Goal: Task Accomplishment & Management: Complete application form

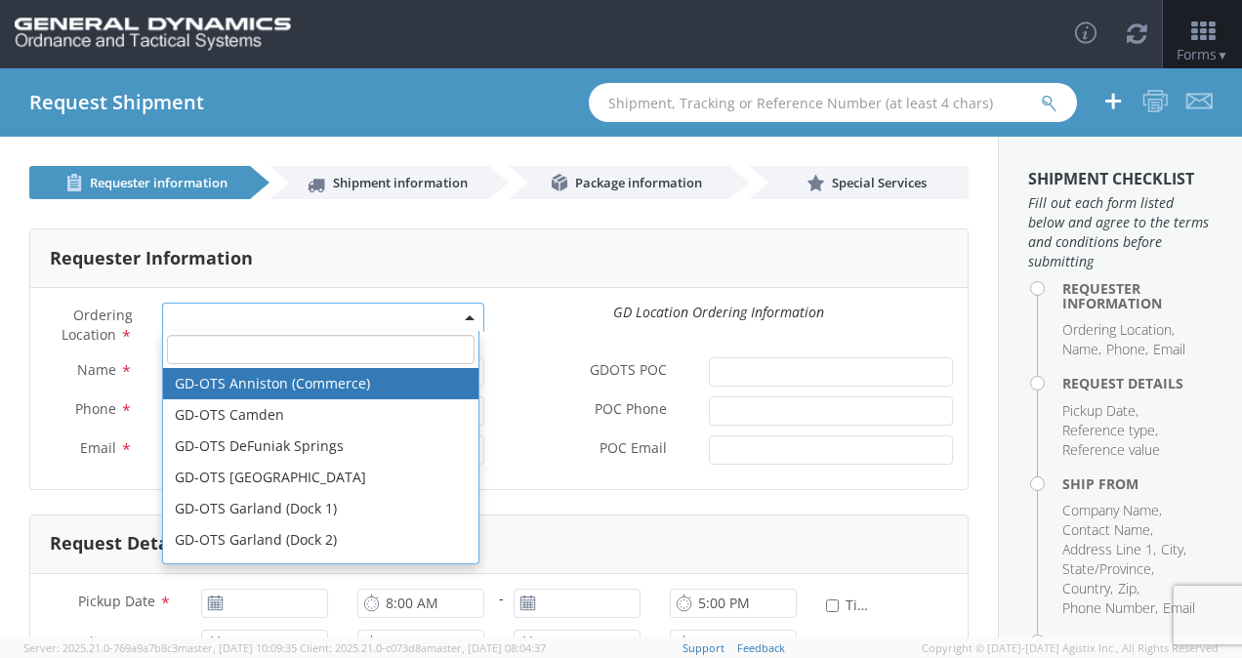
click at [469, 313] on span at bounding box center [471, 317] width 4 height 29
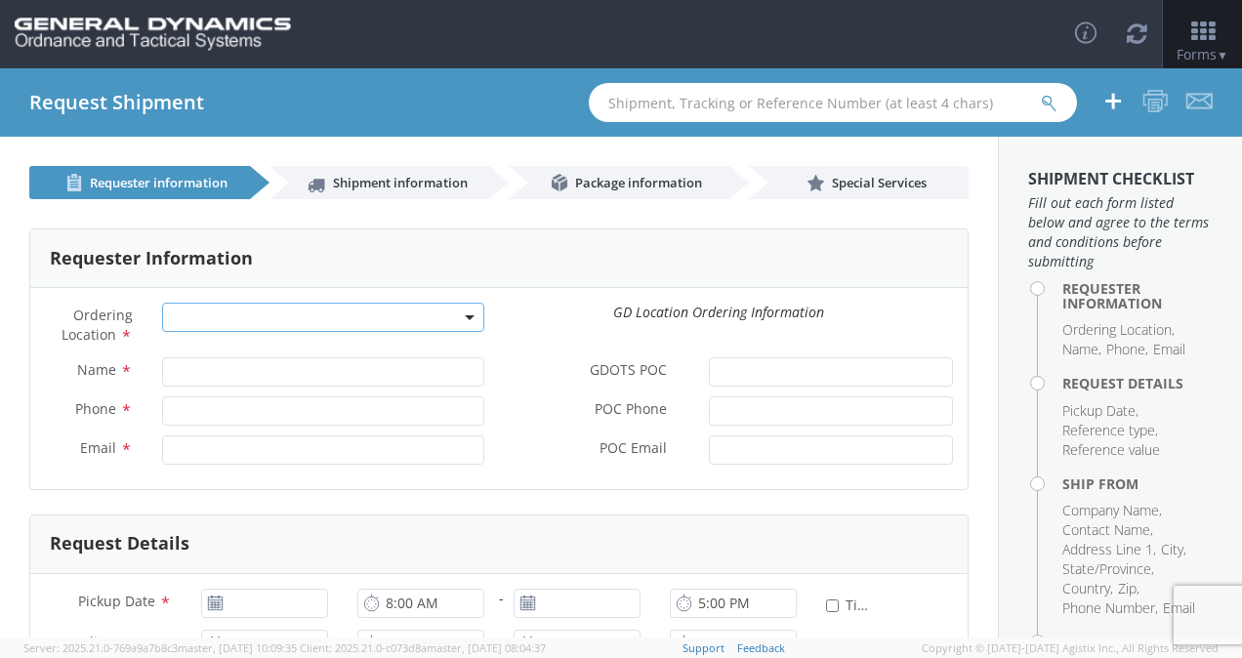
click at [465, 316] on b at bounding box center [470, 317] width 10 height 5
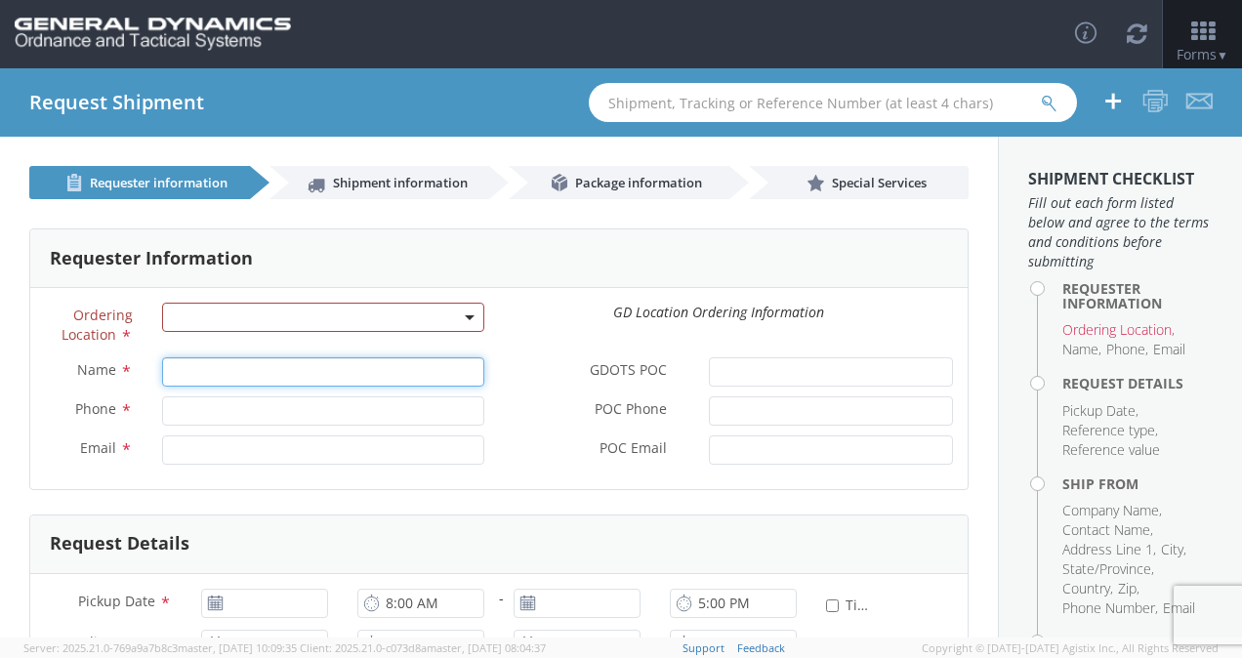
click at [366, 381] on input "Name *" at bounding box center [323, 371] width 322 height 29
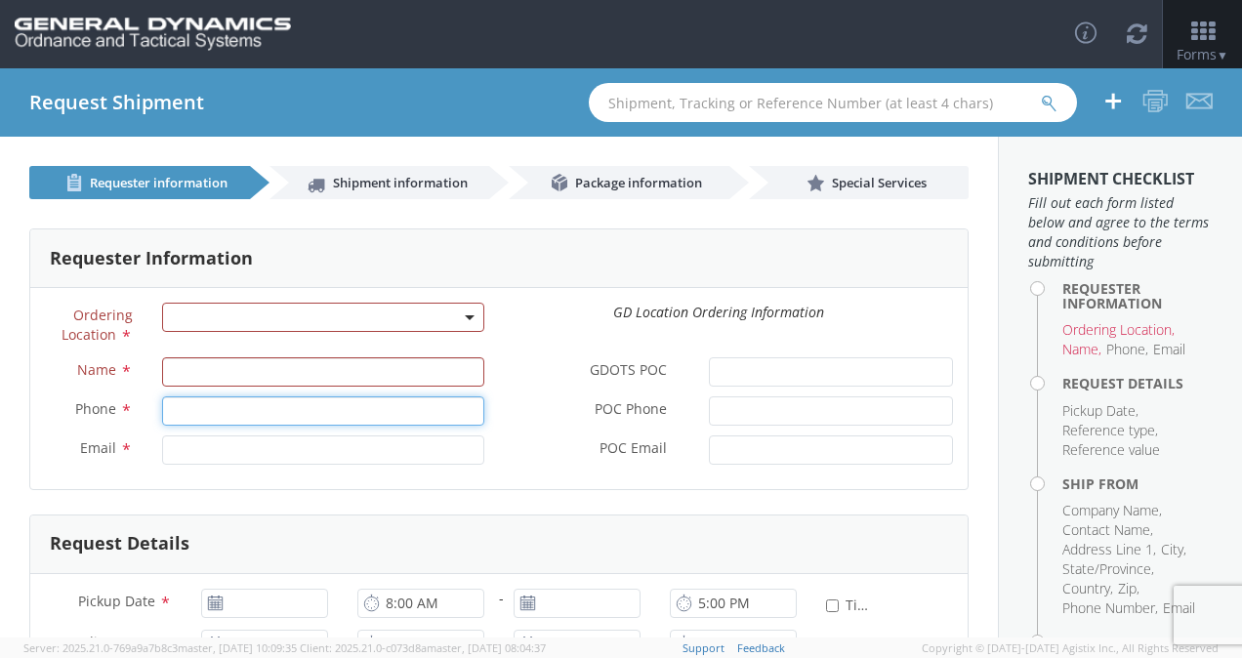
click at [365, 419] on input "Phone *" at bounding box center [323, 410] width 322 height 29
click at [371, 443] on input "Email *" at bounding box center [323, 450] width 322 height 29
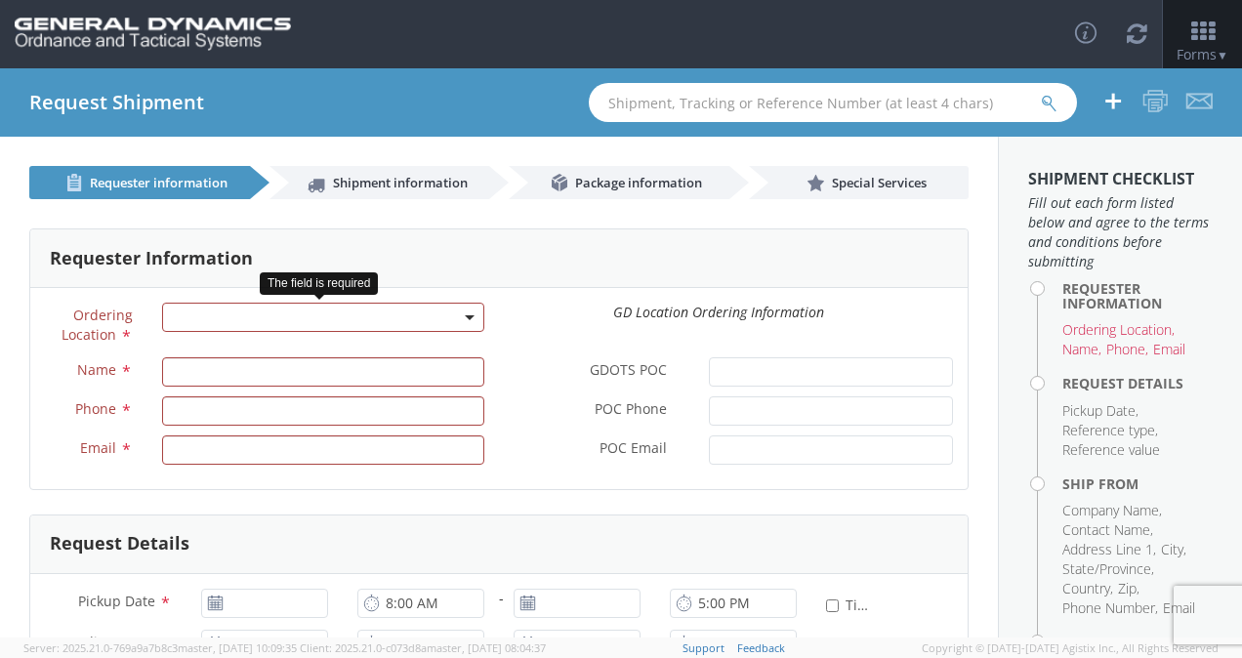
click at [469, 304] on span at bounding box center [471, 317] width 4 height 29
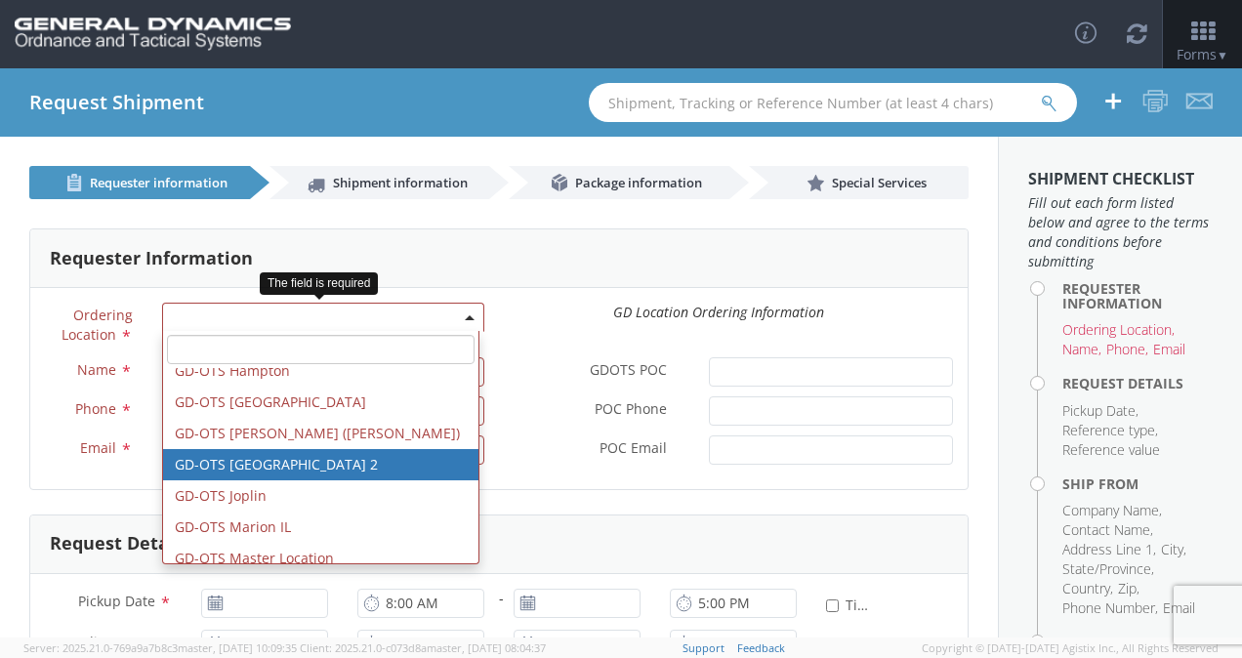
scroll to position [232, 0]
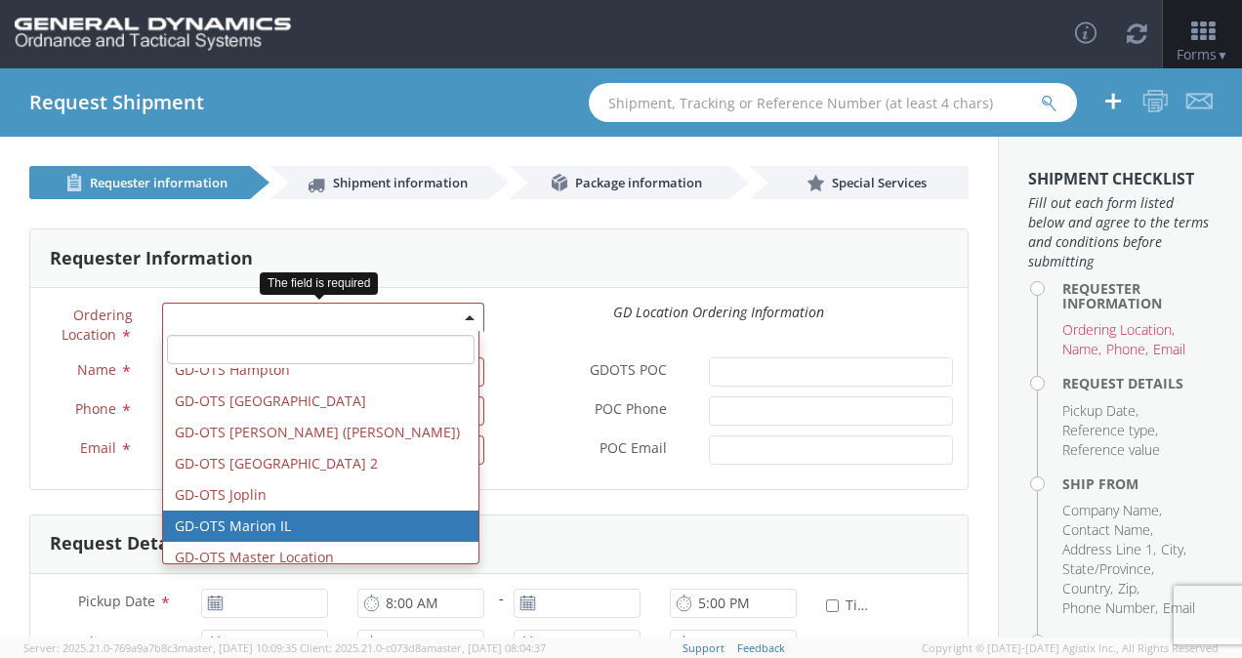
select select "313"
type input "[EMAIL_ADDRESS][DOMAIN_NAME]"
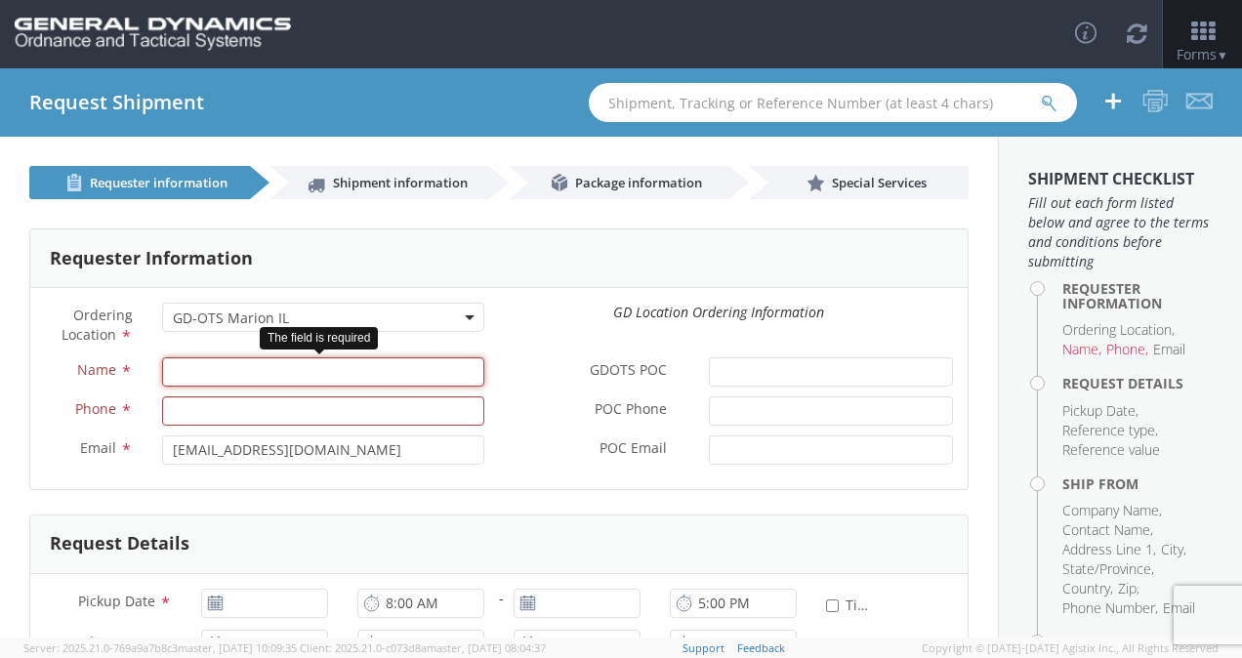
click at [191, 368] on input "Name *" at bounding box center [323, 371] width 322 height 29
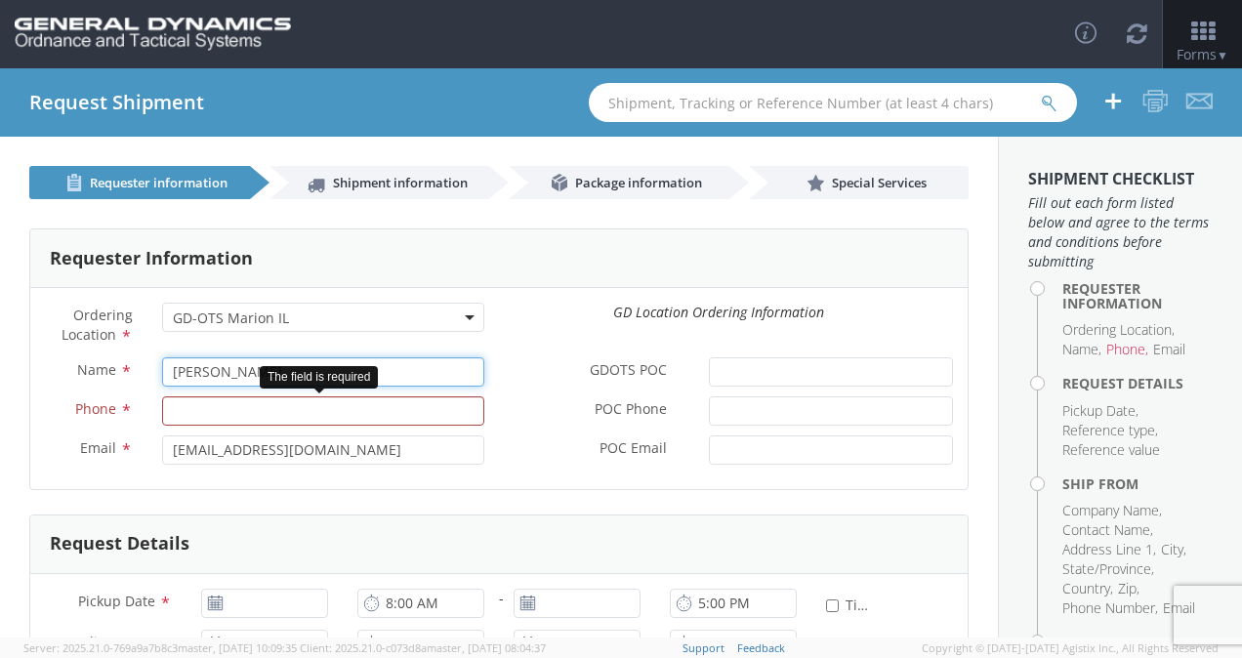
type input "[PERSON_NAME]"
click at [184, 405] on input "Phone *" at bounding box center [323, 410] width 322 height 29
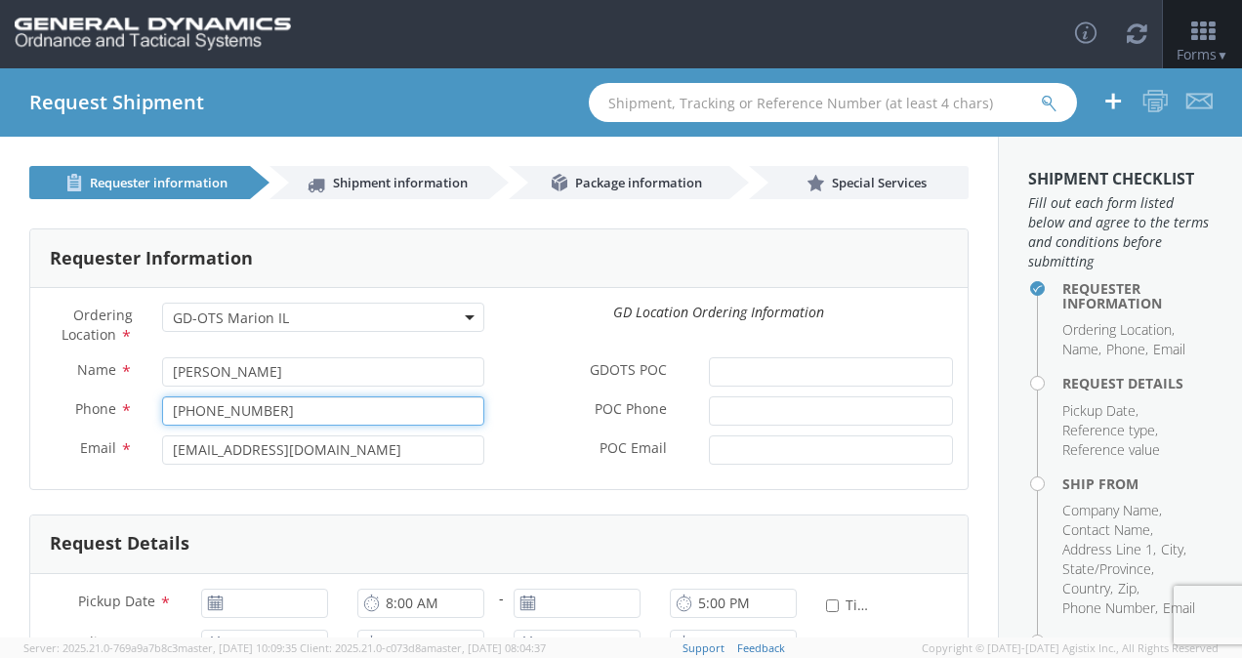
type input "[PHONE_NUMBER]"
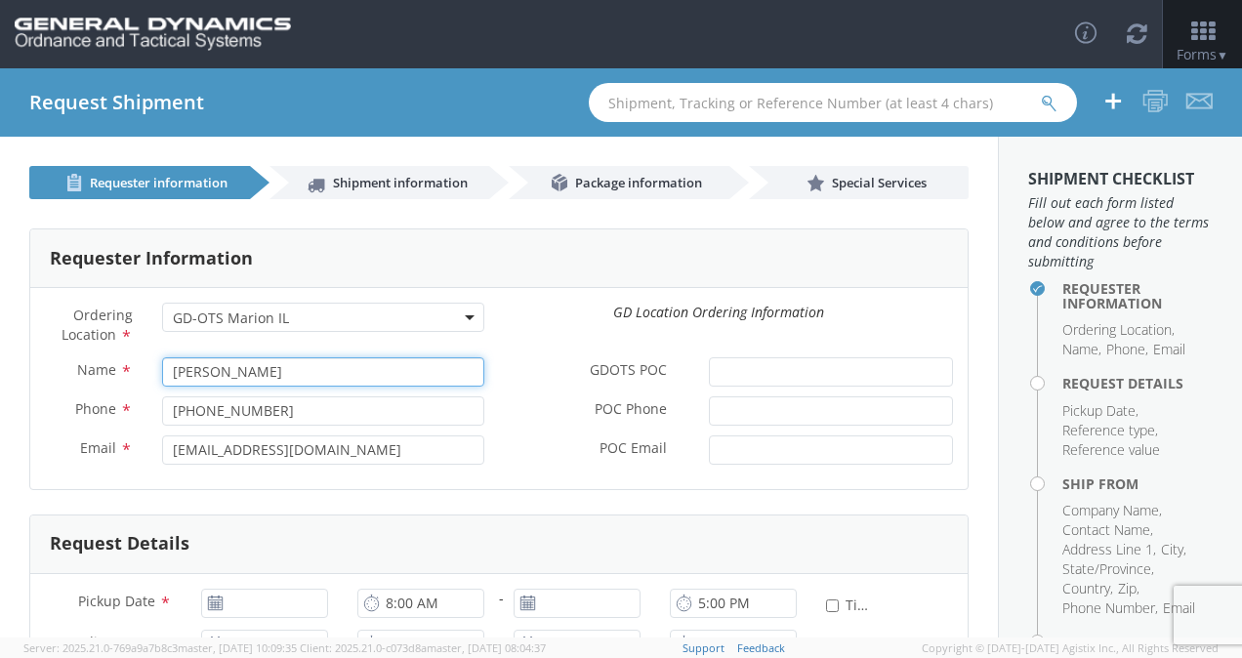
click at [290, 369] on input "[PERSON_NAME]" at bounding box center [323, 371] width 322 height 29
drag, startPoint x: 289, startPoint y: 367, endPoint x: 170, endPoint y: 377, distance: 119.5
click at [170, 377] on input "[PERSON_NAME]" at bounding box center [323, 371] width 322 height 29
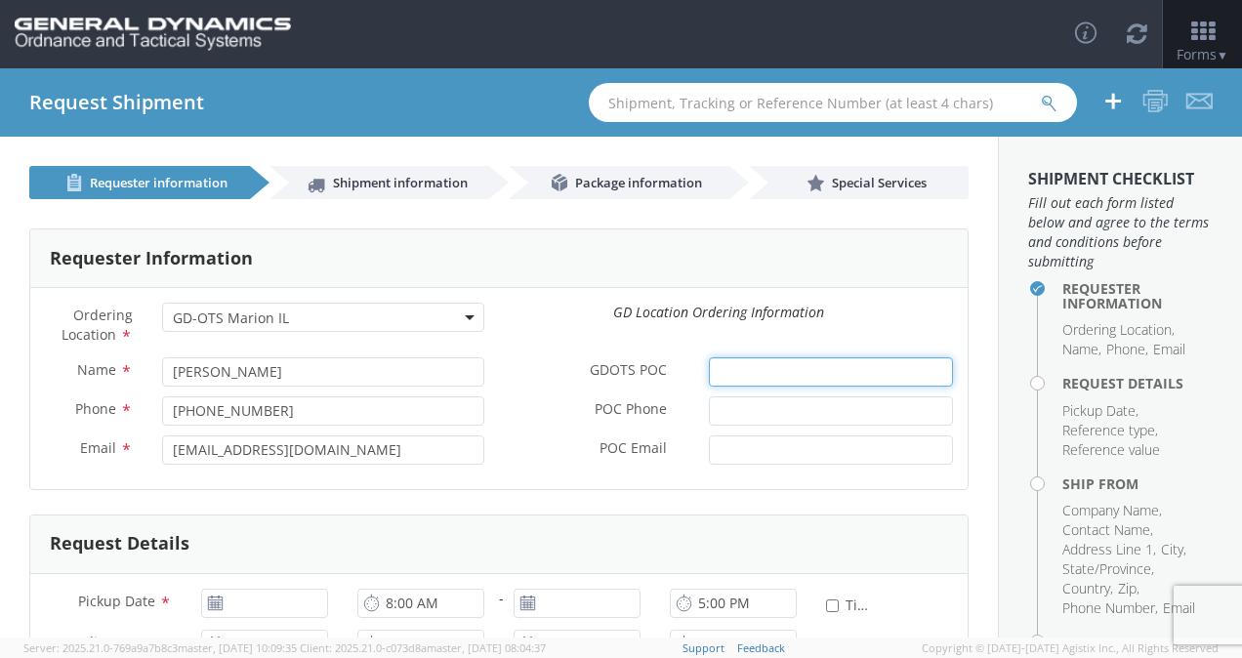
click at [716, 373] on input "GDOTS POC *" at bounding box center [831, 371] width 244 height 29
paste input "[PERSON_NAME]"
type input "[PERSON_NAME]"
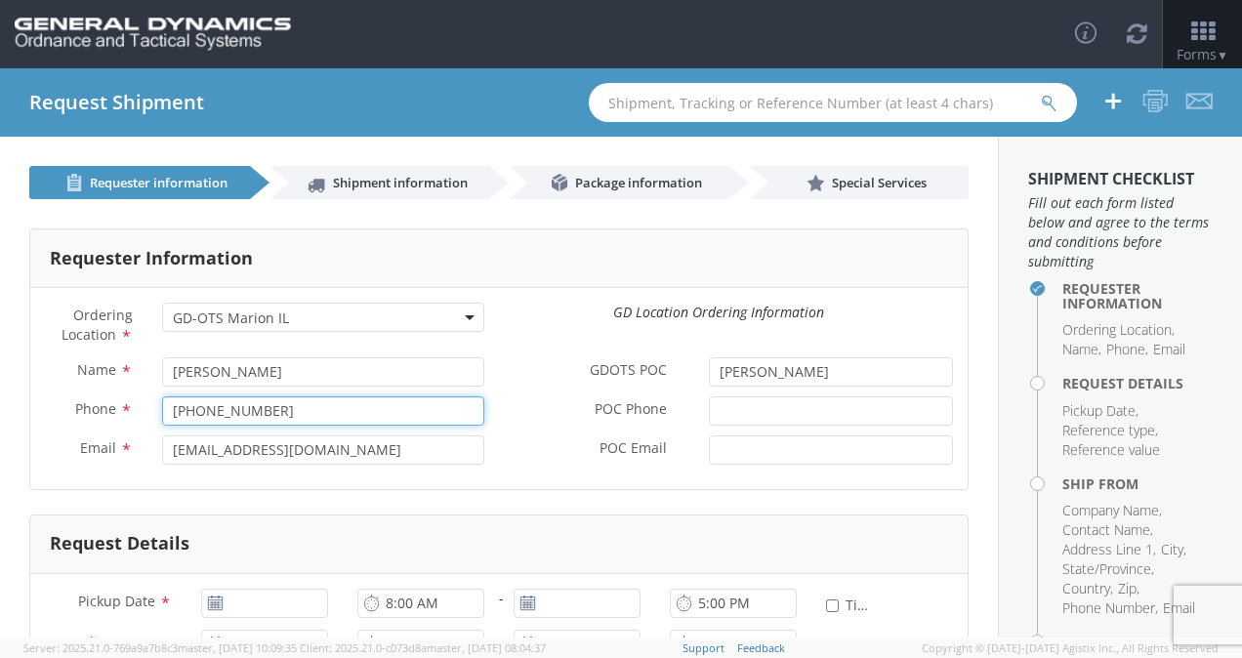
click at [270, 410] on input "[PHONE_NUMBER]" at bounding box center [323, 410] width 322 height 29
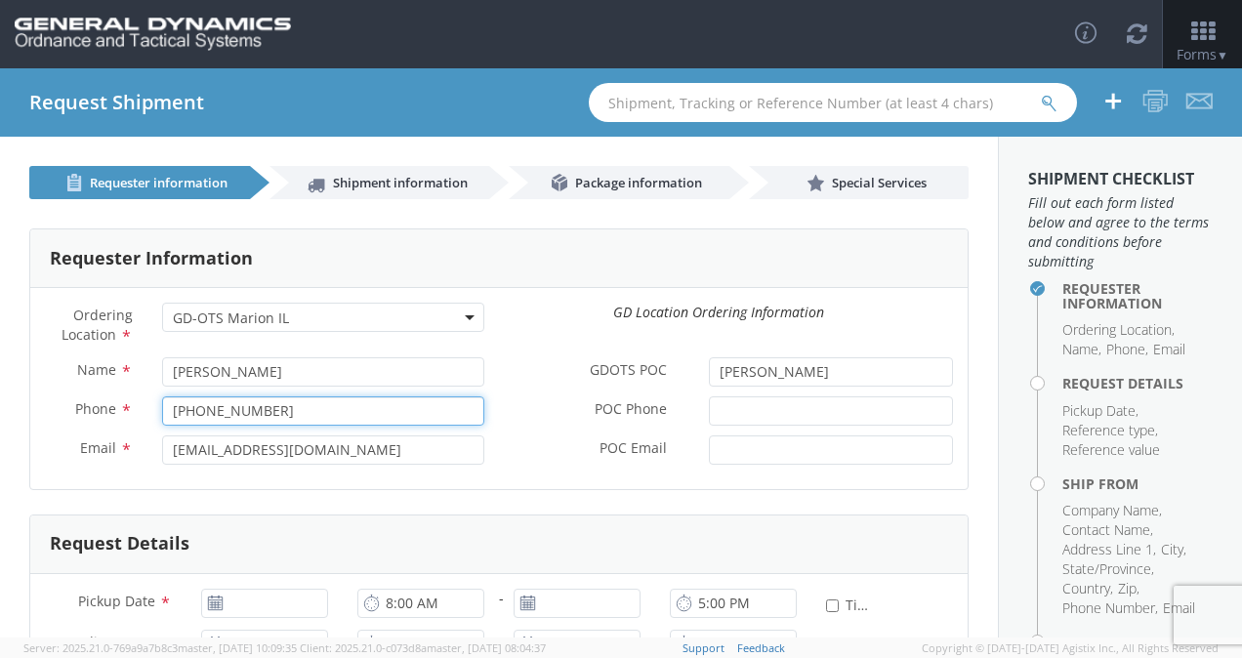
drag, startPoint x: 317, startPoint y: 409, endPoint x: 152, endPoint y: 410, distance: 165.0
click at [152, 410] on div "[PHONE_NUMBER]" at bounding box center [323, 410] width 352 height 29
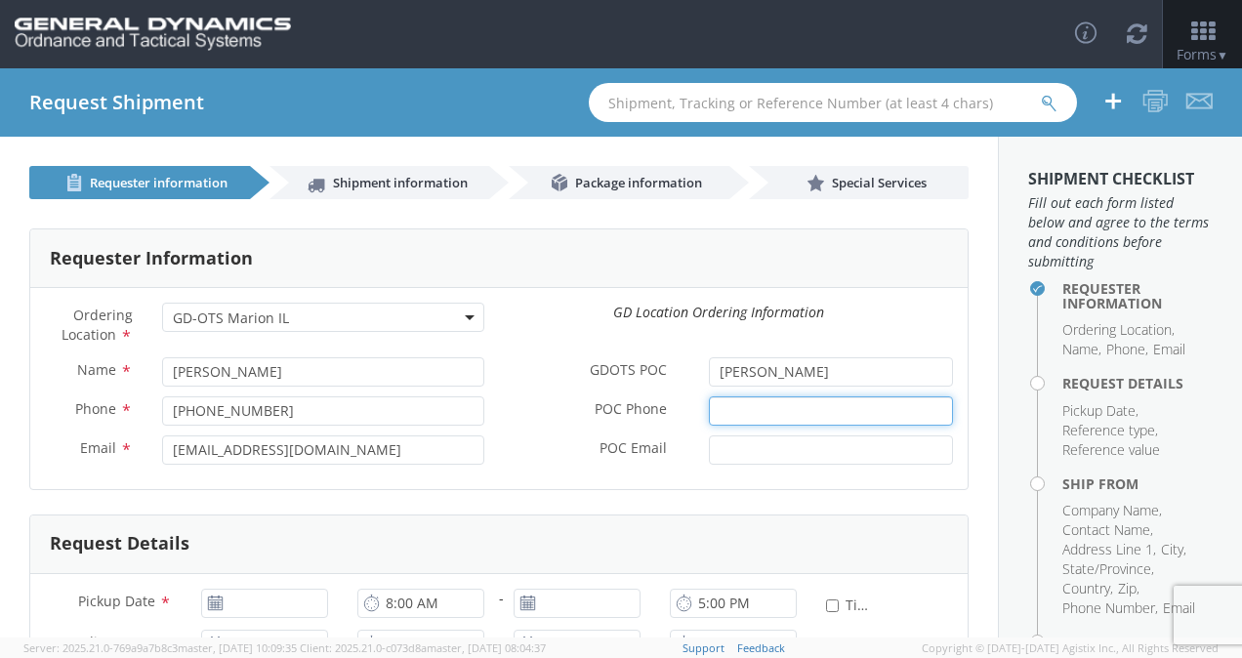
click at [727, 407] on input "POC Phone *" at bounding box center [831, 410] width 244 height 29
paste input "[PHONE_NUMBER]"
type input "[PHONE_NUMBER]"
click at [718, 452] on input "POC Email *" at bounding box center [831, 450] width 244 height 29
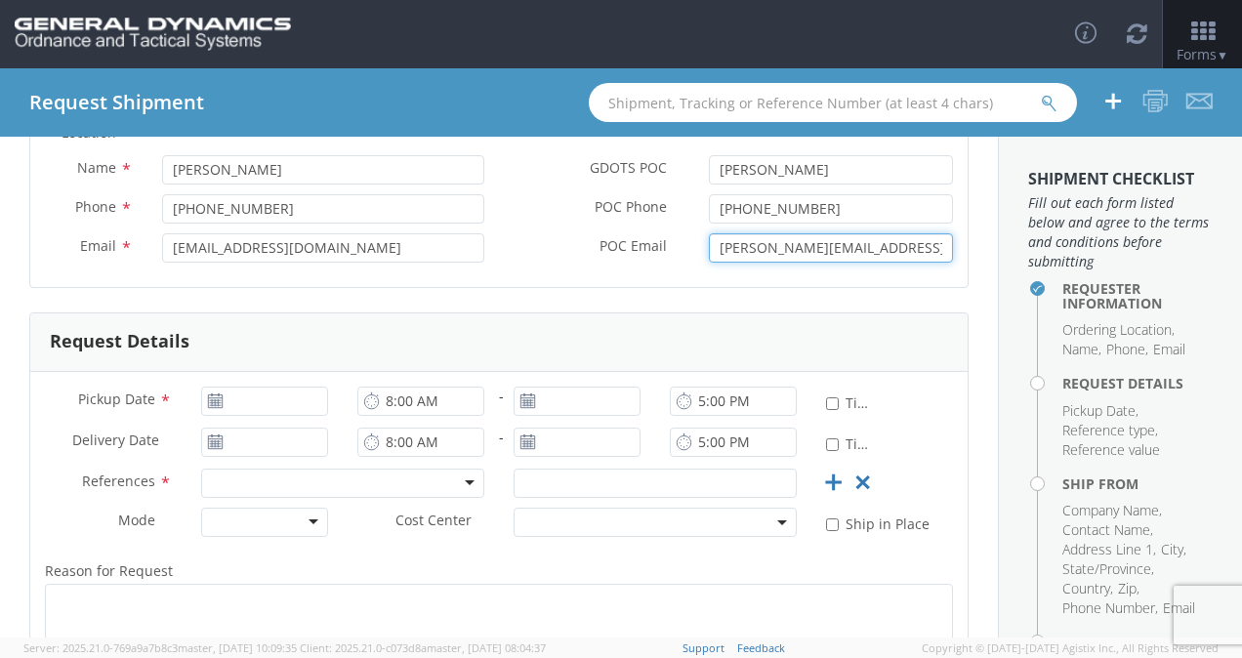
scroll to position [217, 0]
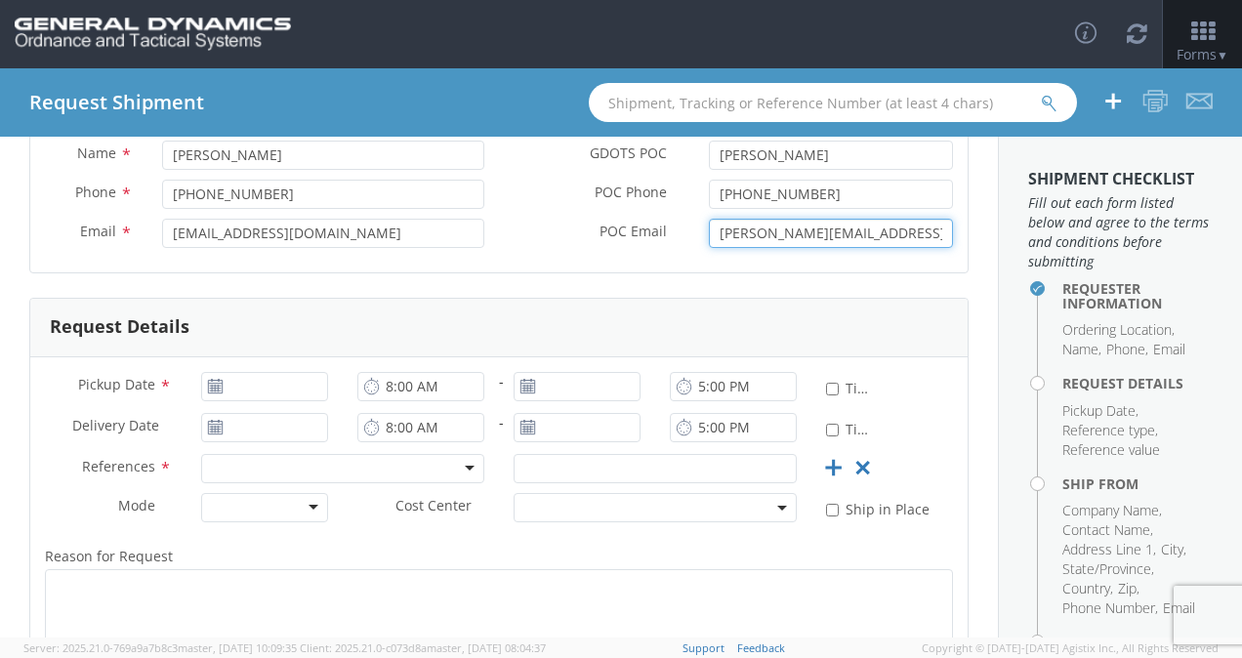
type input "[PERSON_NAME][EMAIL_ADDRESS][DOMAIN_NAME]"
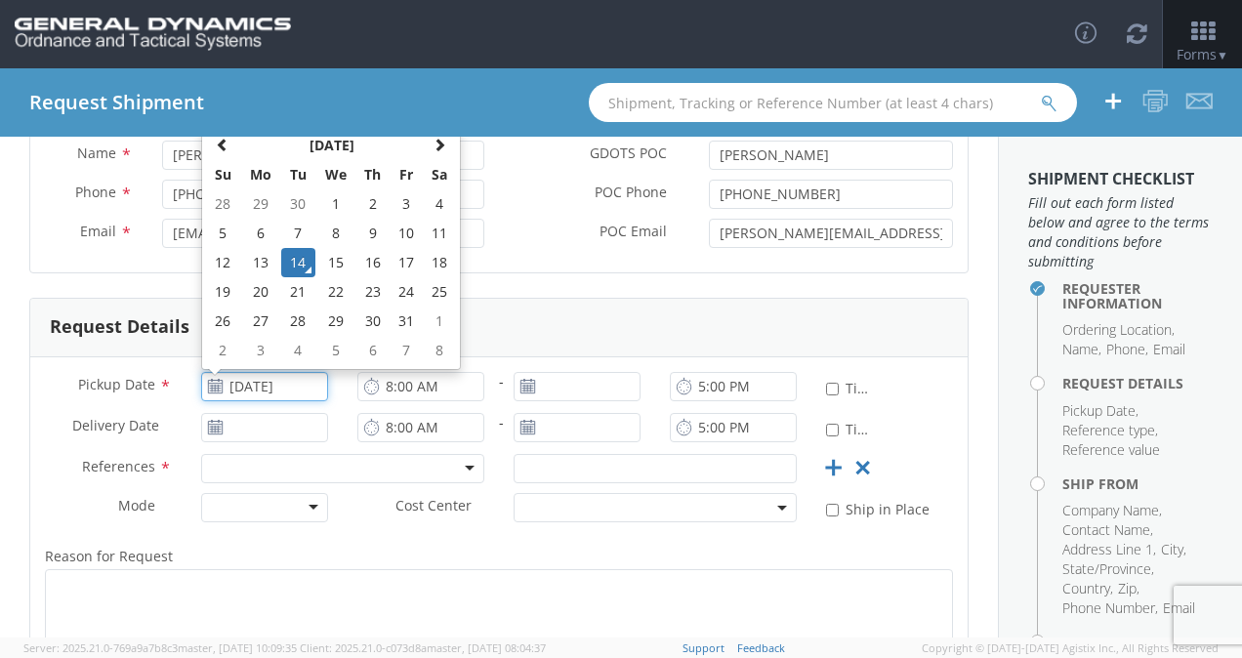
click at [249, 395] on input "[DATE]" at bounding box center [264, 386] width 127 height 29
click at [406, 292] on td "24" at bounding box center [406, 291] width 33 height 29
type input "[DATE]"
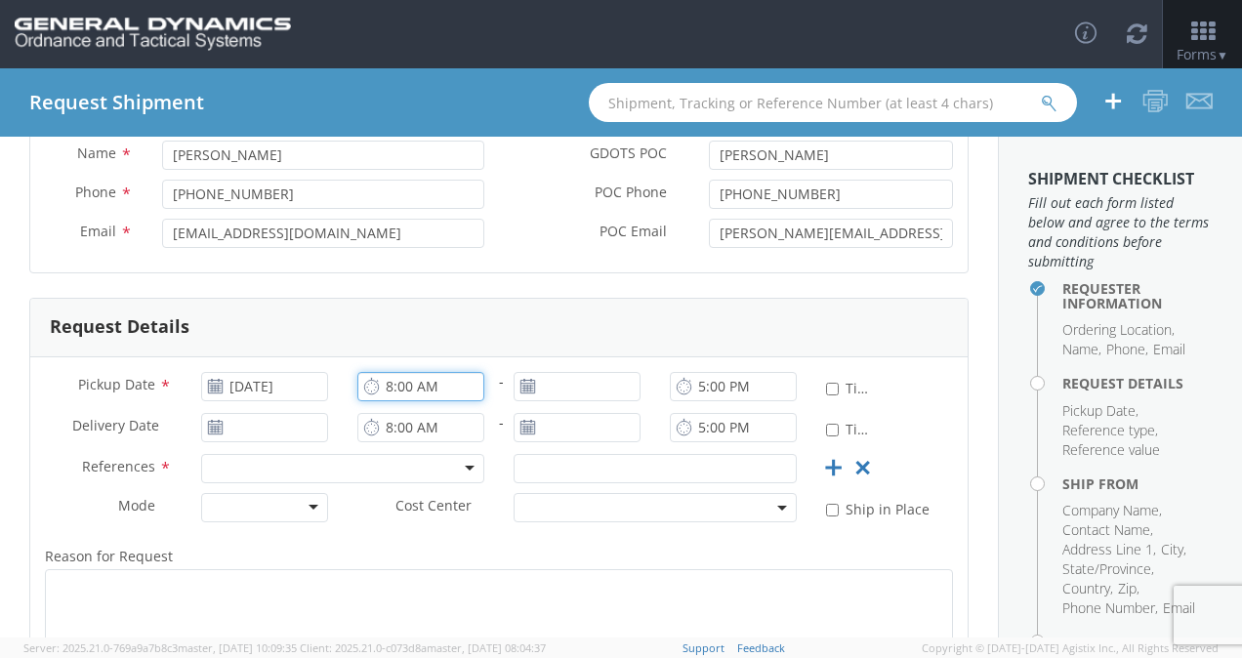
click at [389, 385] on input "8:00 AM" at bounding box center [420, 386] width 127 height 29
type input "7:00 AM"
click at [694, 389] on input "5:00 PM" at bounding box center [733, 386] width 127 height 29
type input "12:00 PM"
click at [690, 425] on input "5:00 PM" at bounding box center [733, 427] width 127 height 29
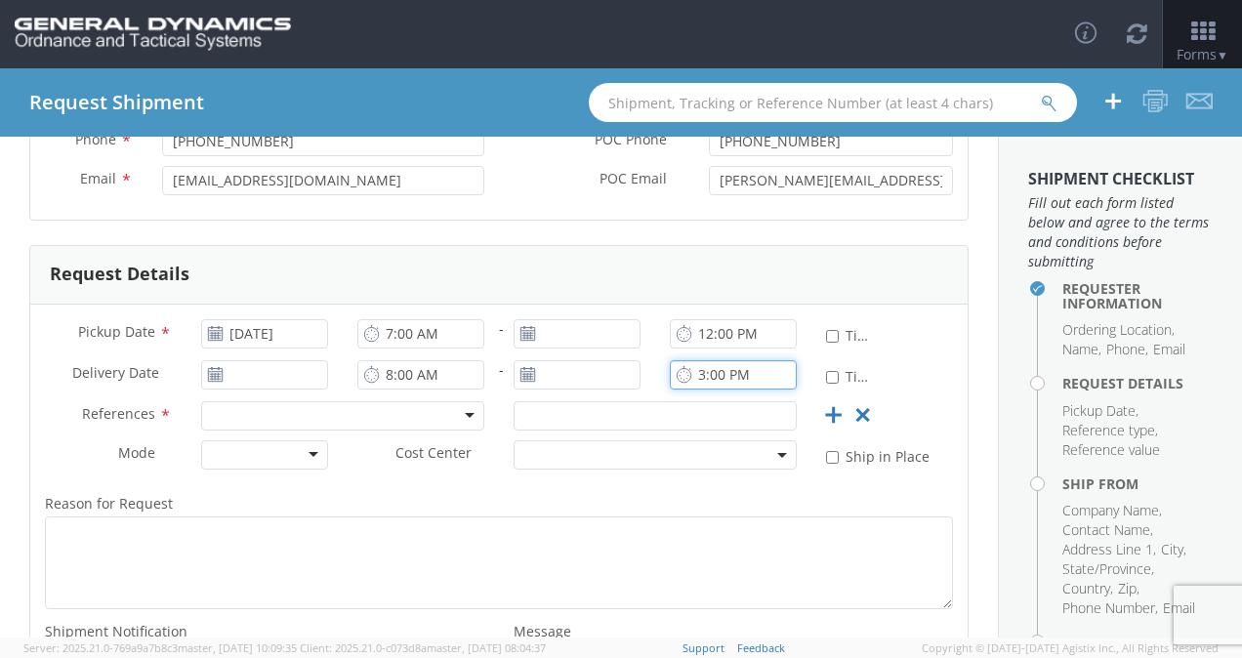
scroll to position [283, 0]
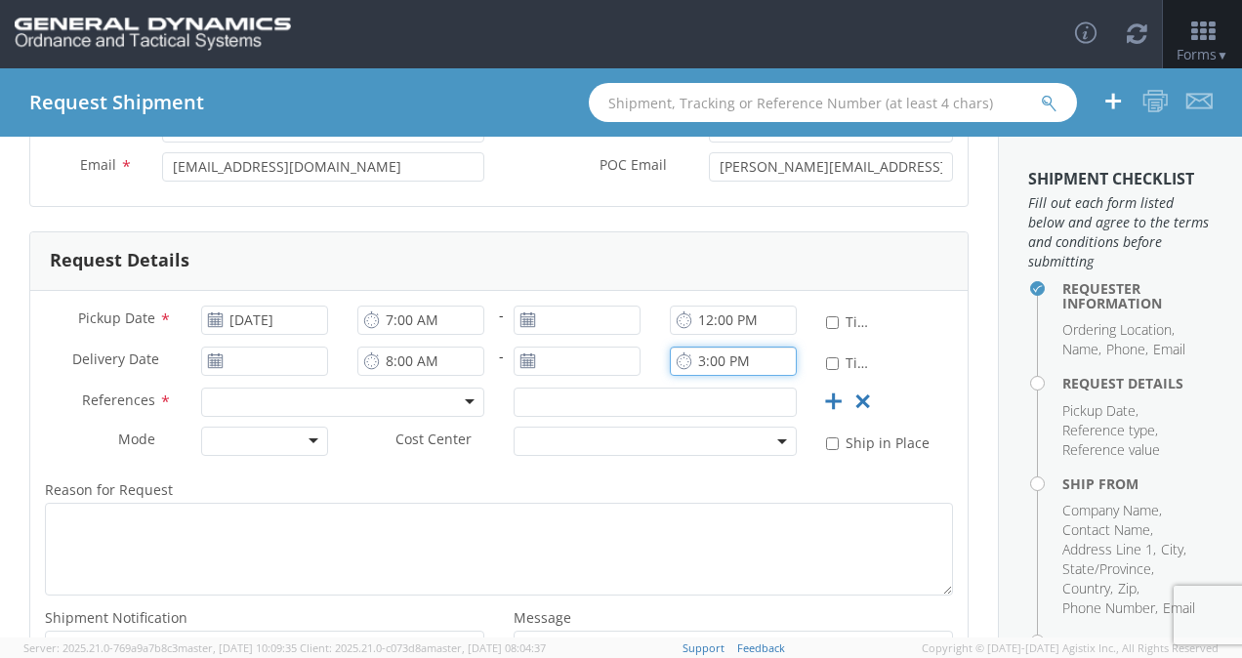
type input "3:00 PM"
click at [454, 402] on div at bounding box center [342, 402] width 283 height 29
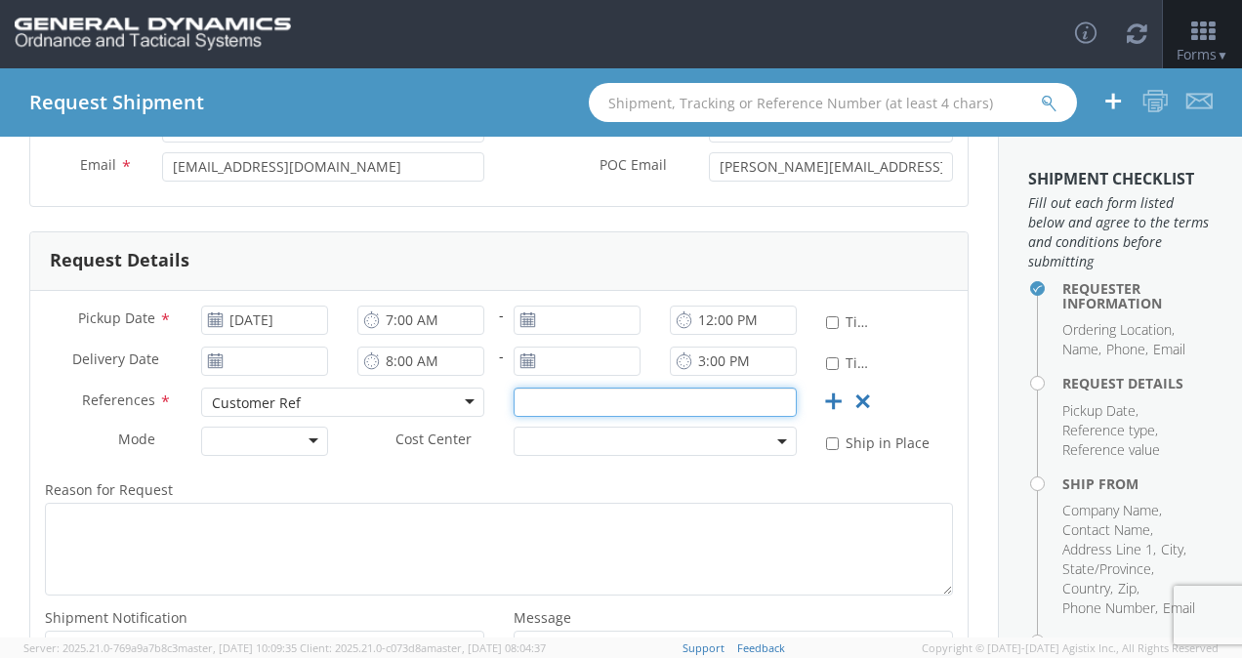
click at [607, 400] on input "text" at bounding box center [655, 402] width 283 height 29
type input "42266DO3"
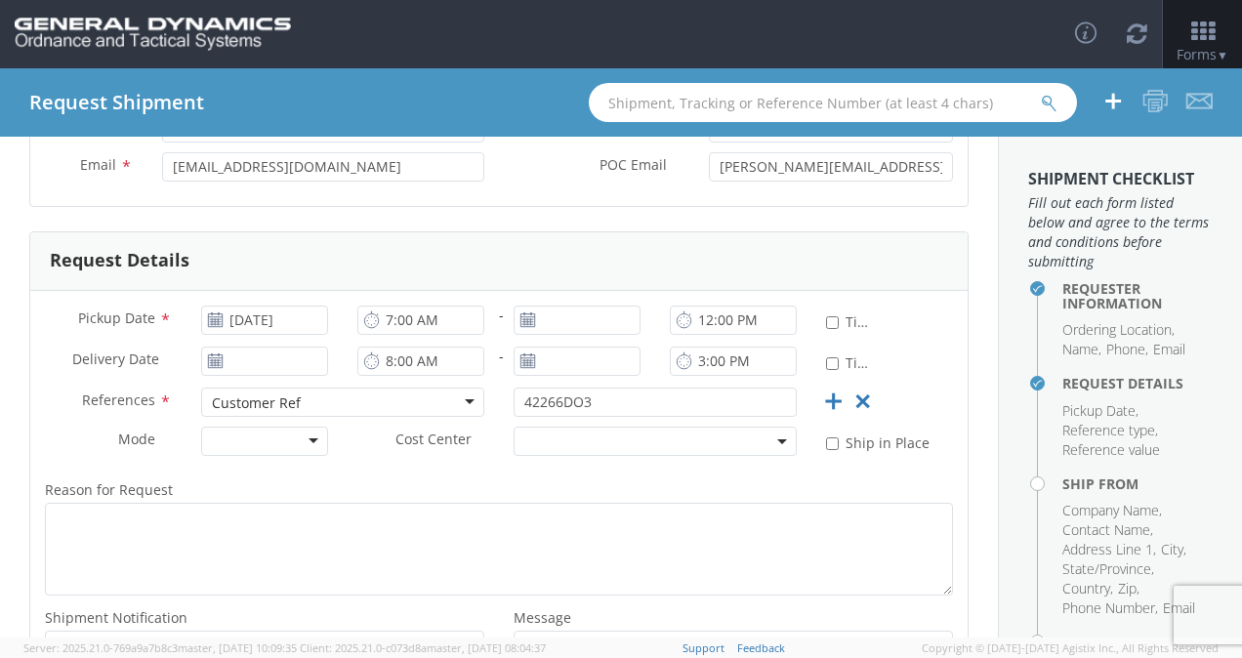
click at [303, 445] on div at bounding box center [264, 441] width 127 height 29
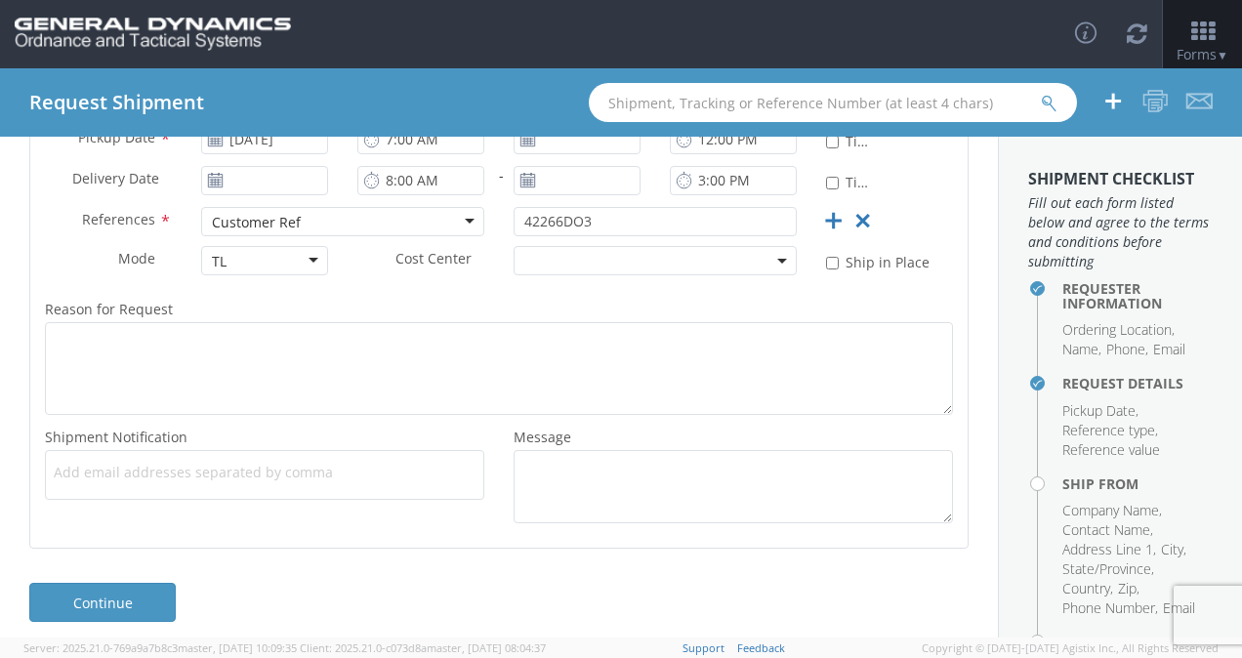
scroll to position [474, 0]
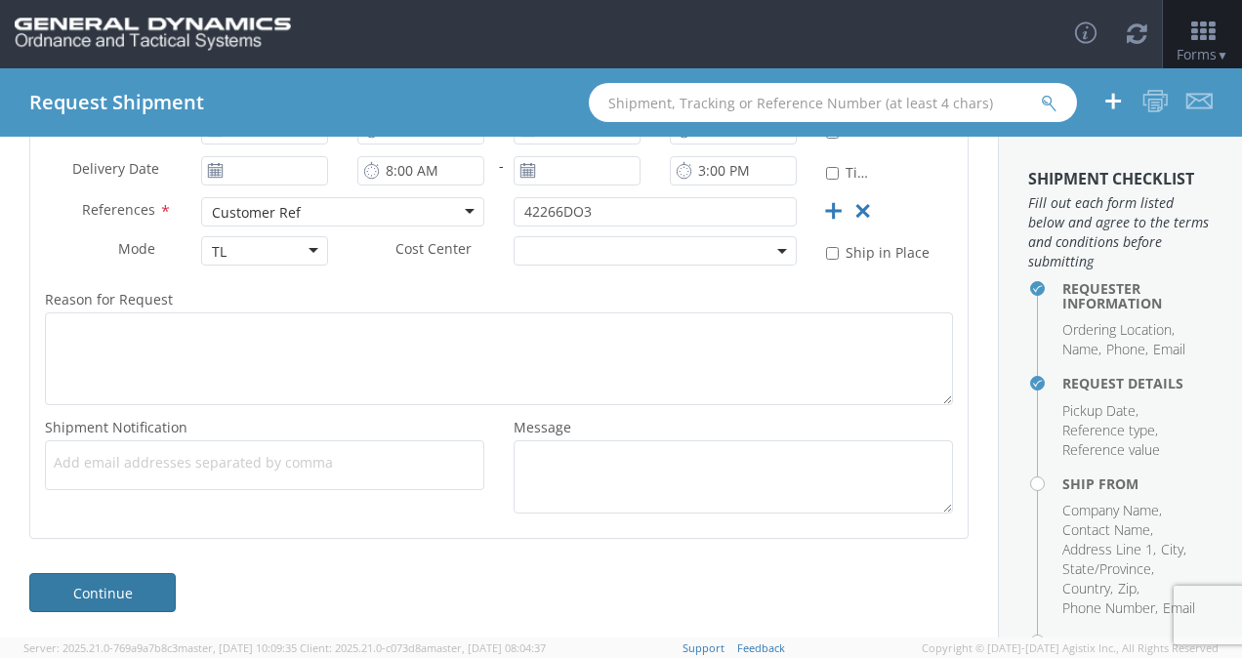
click at [134, 602] on link "Continue" at bounding box center [102, 592] width 146 height 39
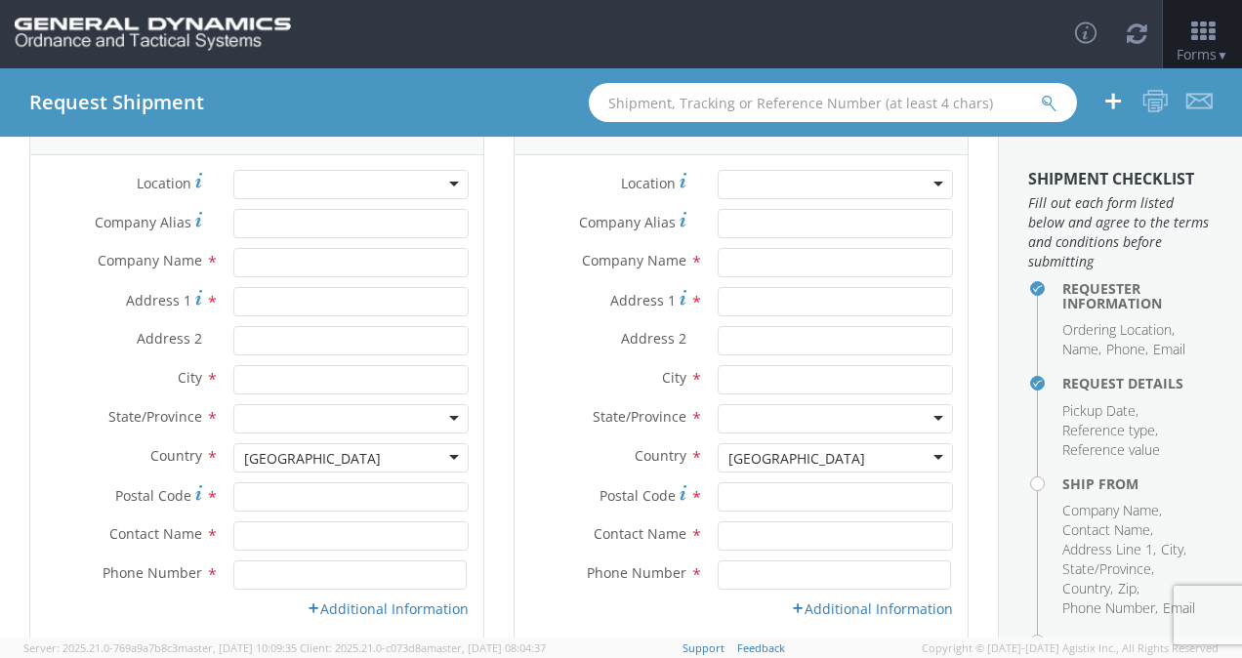
scroll to position [132, 0]
click at [266, 259] on input "text" at bounding box center [350, 263] width 235 height 29
type input "Armtec Defense Products Co."
click at [260, 298] on input "Address 1 *" at bounding box center [350, 302] width 235 height 29
type input "[STREET_ADDRESS]"
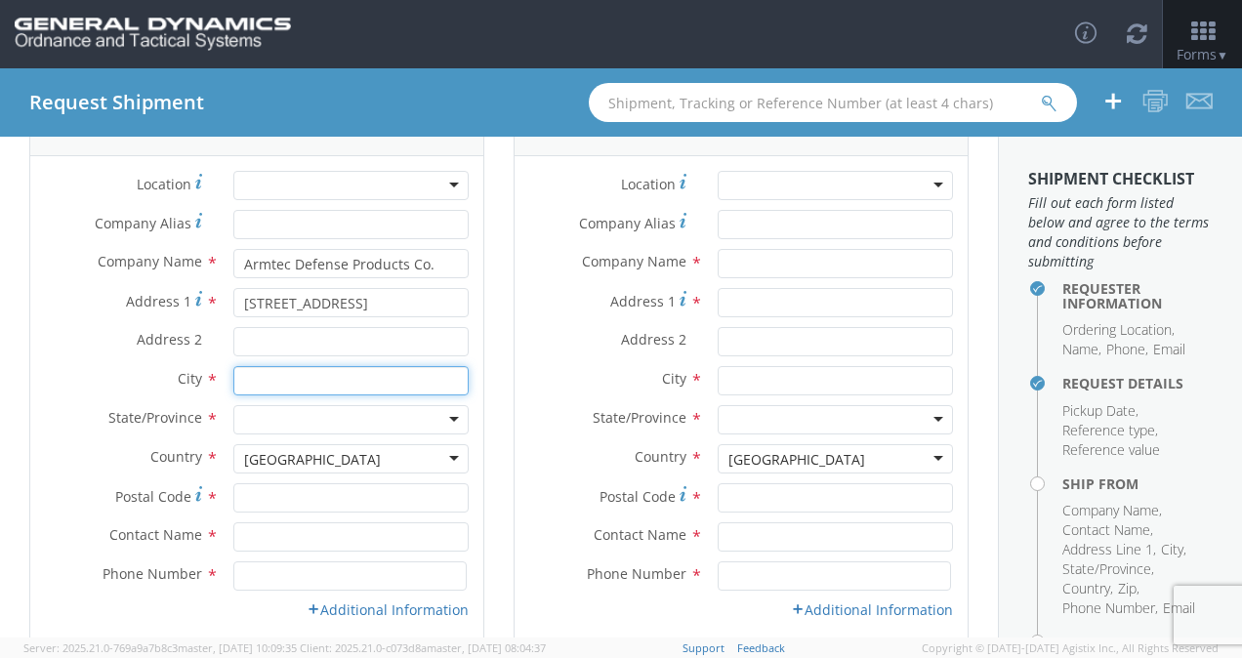
click at [279, 374] on input "text" at bounding box center [350, 380] width 235 height 29
type input "Coachella"
click at [299, 418] on div at bounding box center [350, 419] width 235 height 29
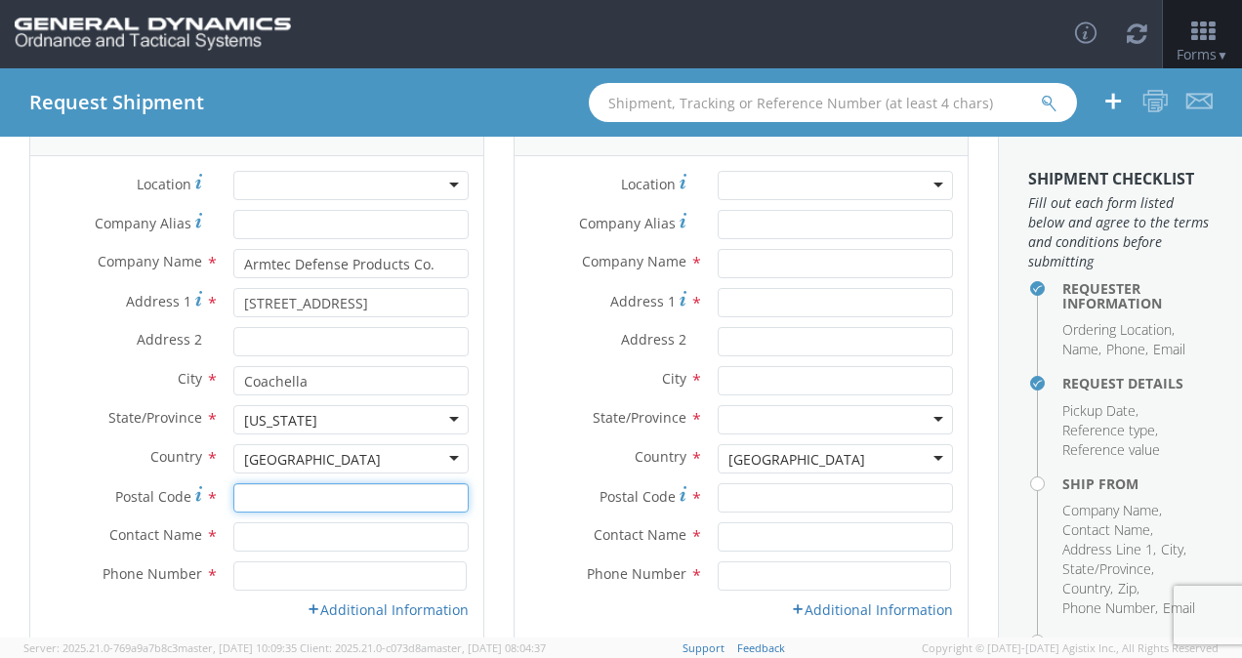
click at [311, 486] on input "Postal Code *" at bounding box center [350, 497] width 235 height 29
type input "92236"
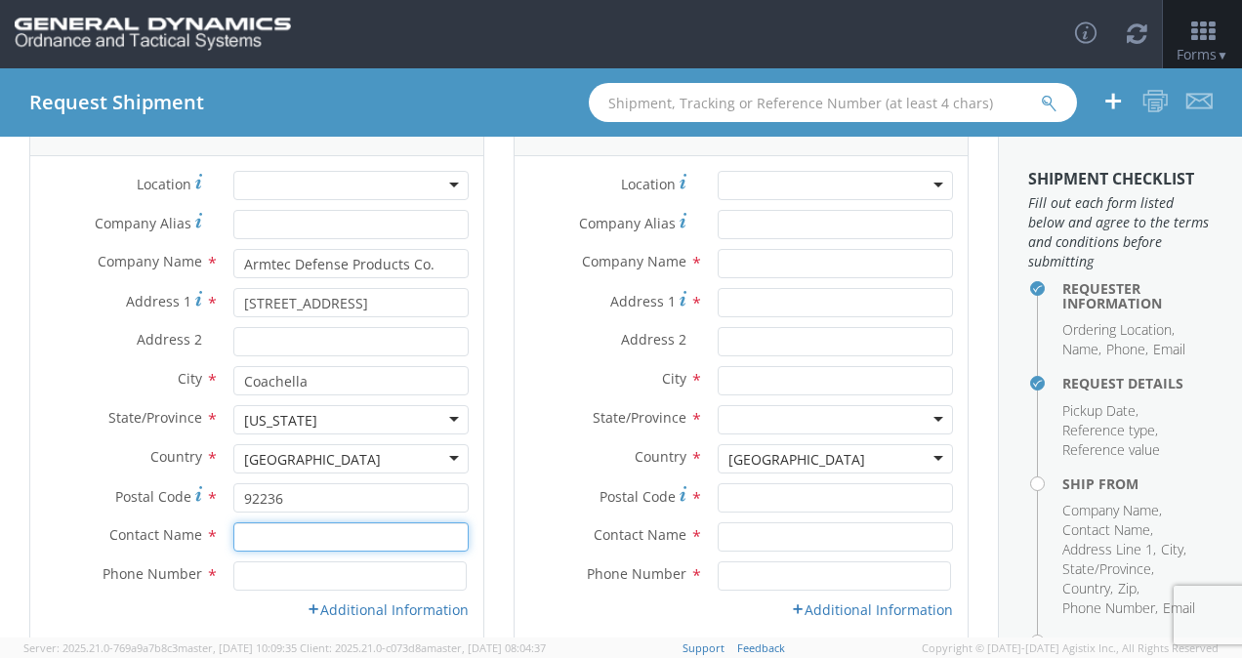
click at [270, 539] on input "text" at bounding box center [350, 536] width 235 height 29
type input "[PERSON_NAME]"
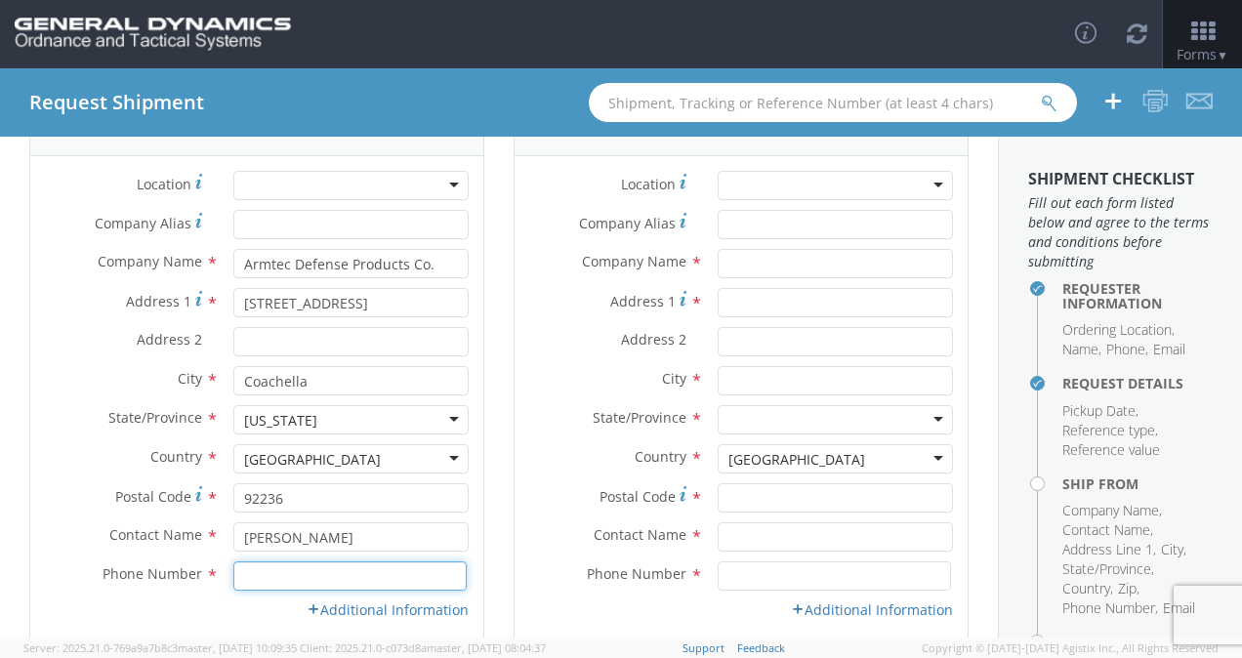
click at [252, 580] on input at bounding box center [349, 576] width 233 height 29
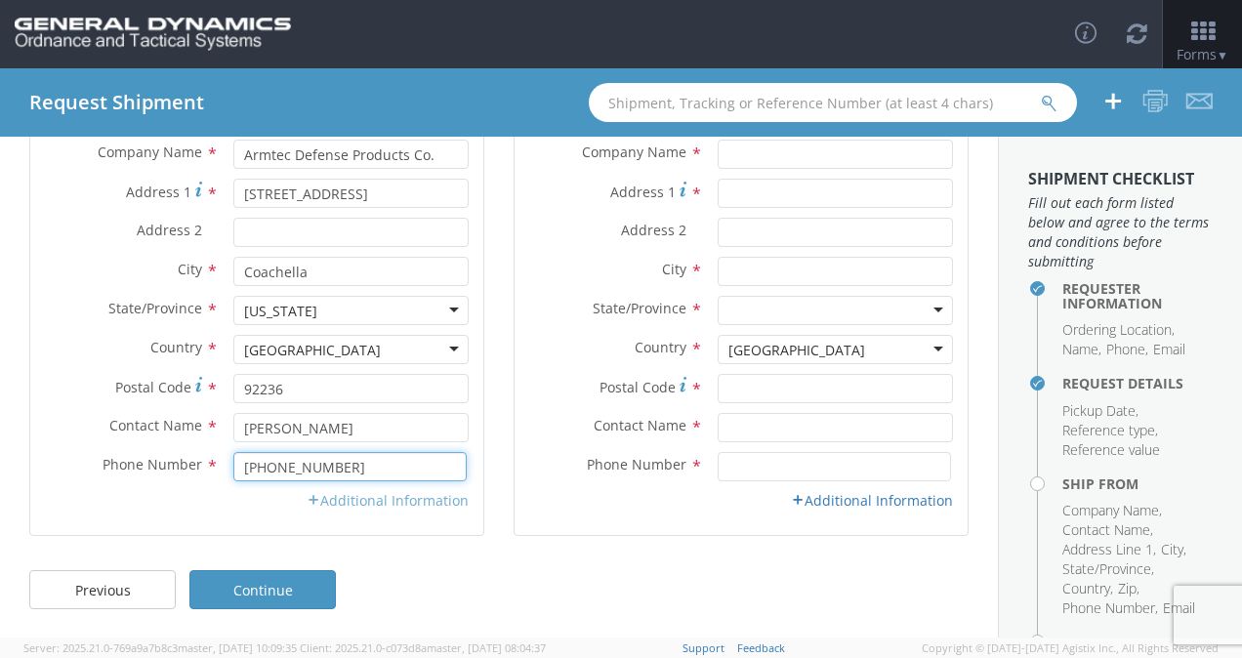
type input "[PHONE_NUMBER]"
click at [346, 509] on link "Additional Information" at bounding box center [388, 500] width 162 height 19
click at [0, 0] on input "Email *" at bounding box center [0, 0] width 0 height 0
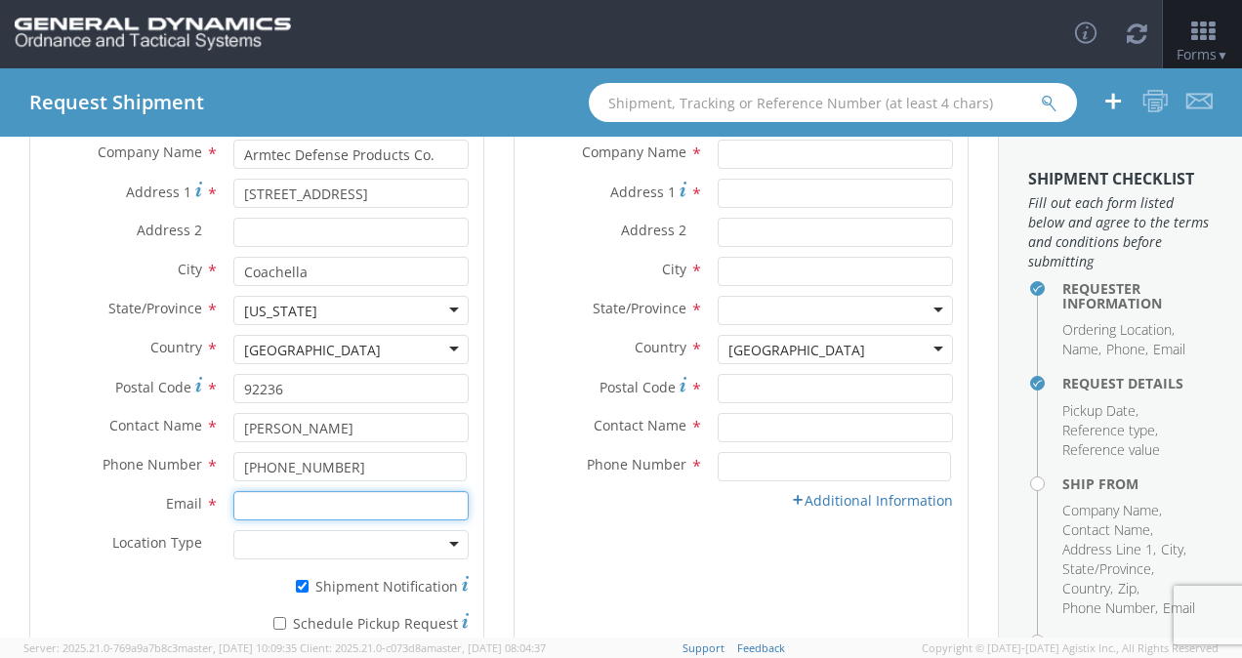
click at [314, 507] on input "Email *" at bounding box center [350, 505] width 235 height 29
type input "[PERSON_NAME][EMAIL_ADDRESS][PERSON_NAME][DOMAIN_NAME]"
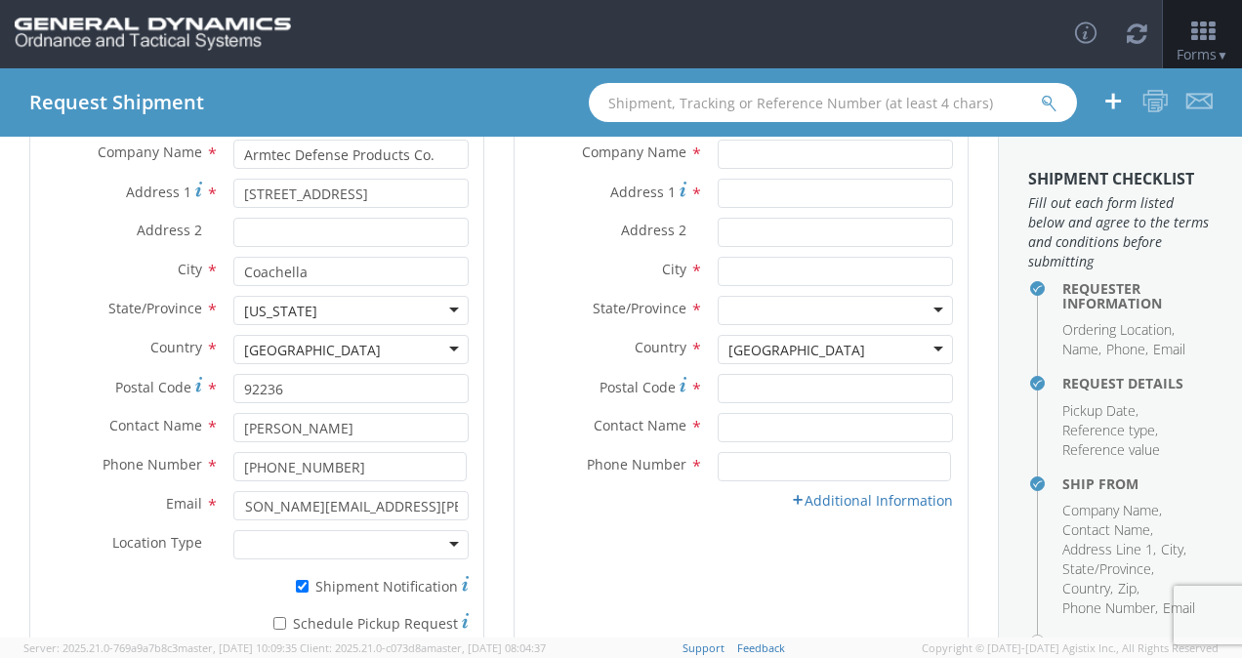
click at [302, 543] on div at bounding box center [350, 544] width 235 height 29
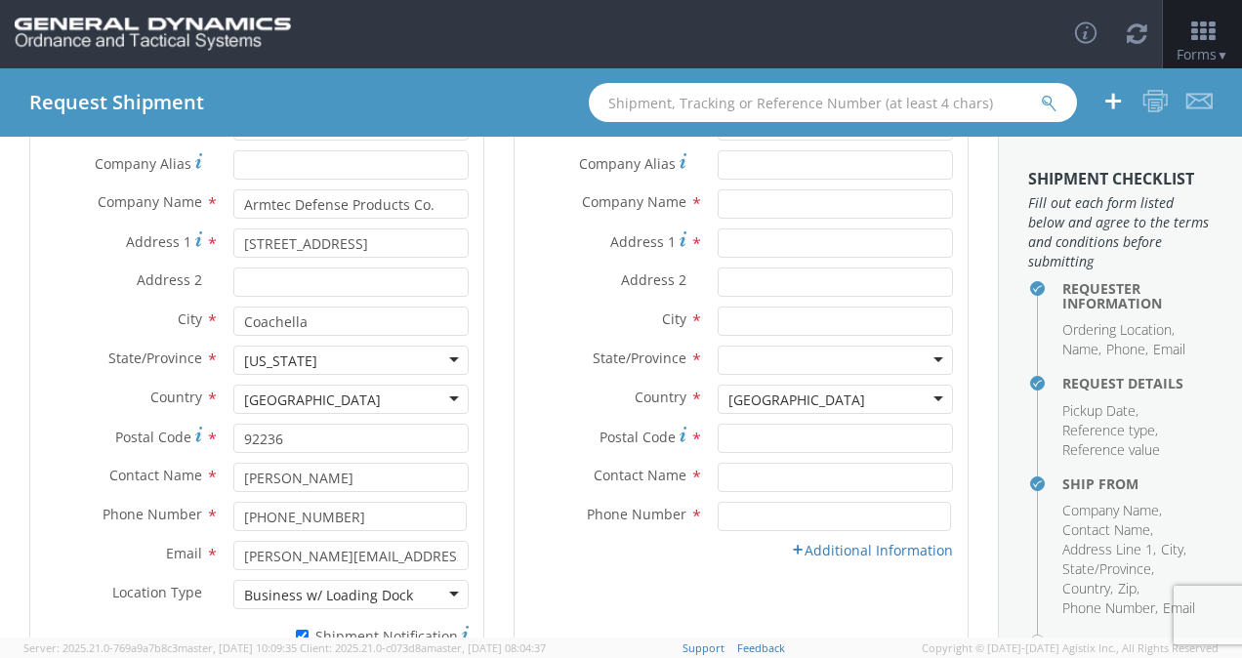
scroll to position [185, 0]
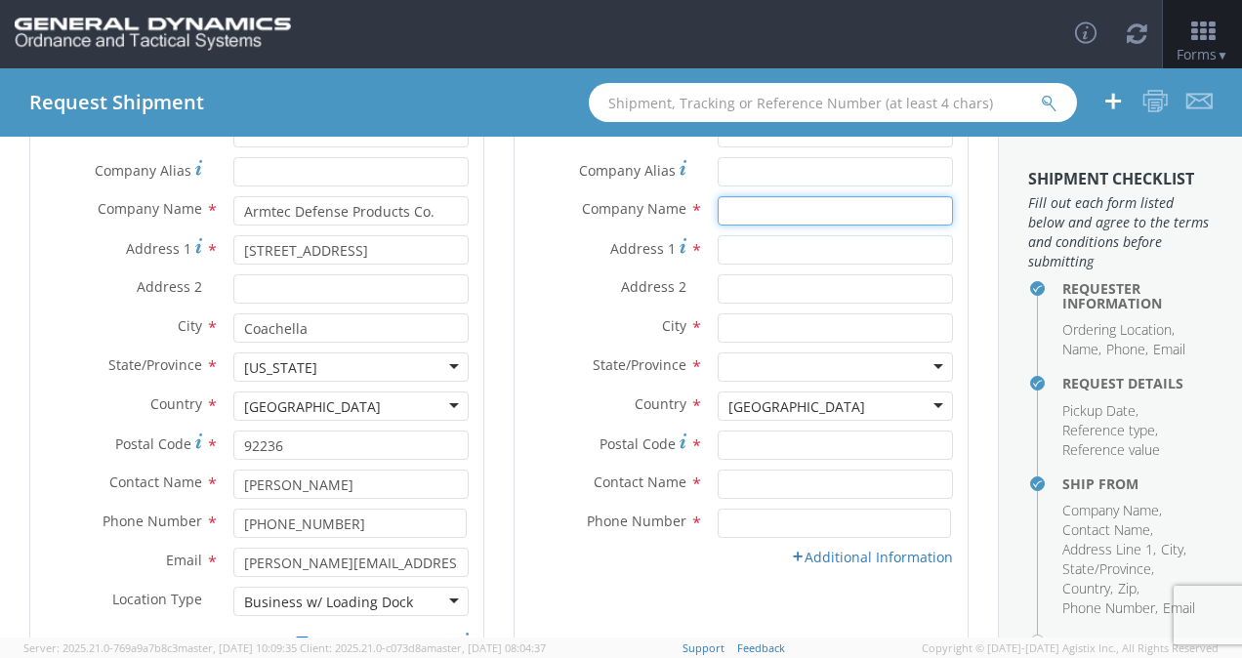
click at [747, 213] on input "text" at bounding box center [835, 210] width 235 height 29
type input "General Dynamics-OTS"
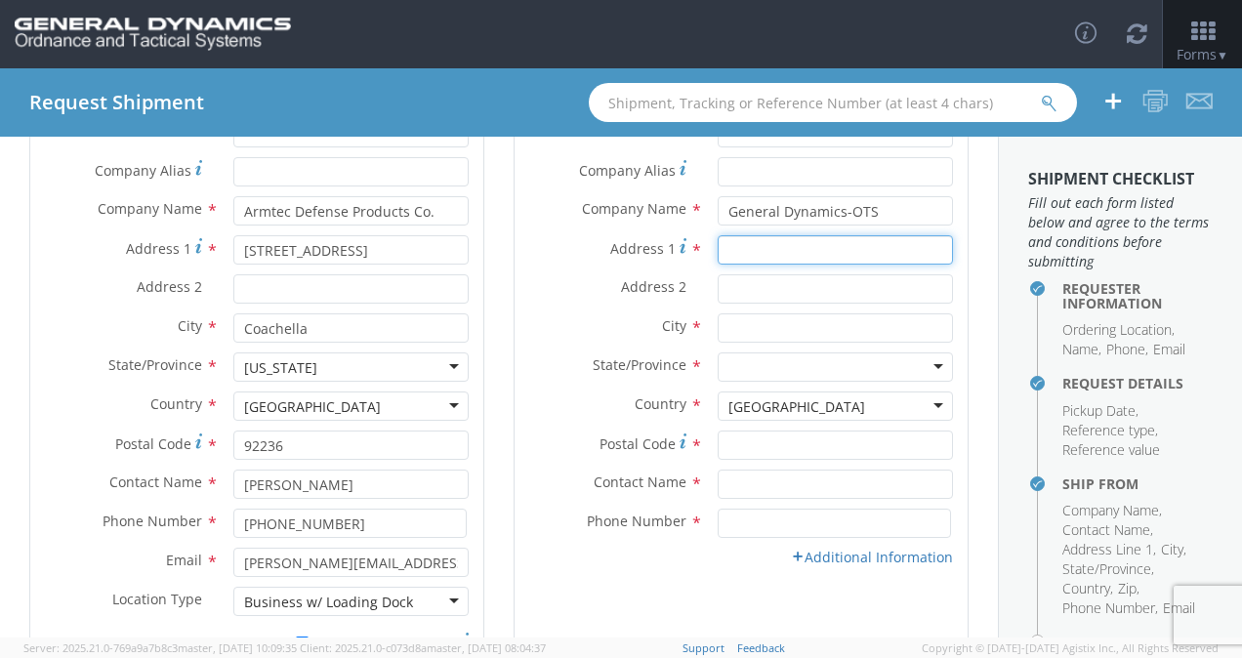
click at [726, 246] on input "Address 1 *" at bounding box center [835, 249] width 235 height 29
type input "[STREET_ADDRESS][PERSON_NAME]"
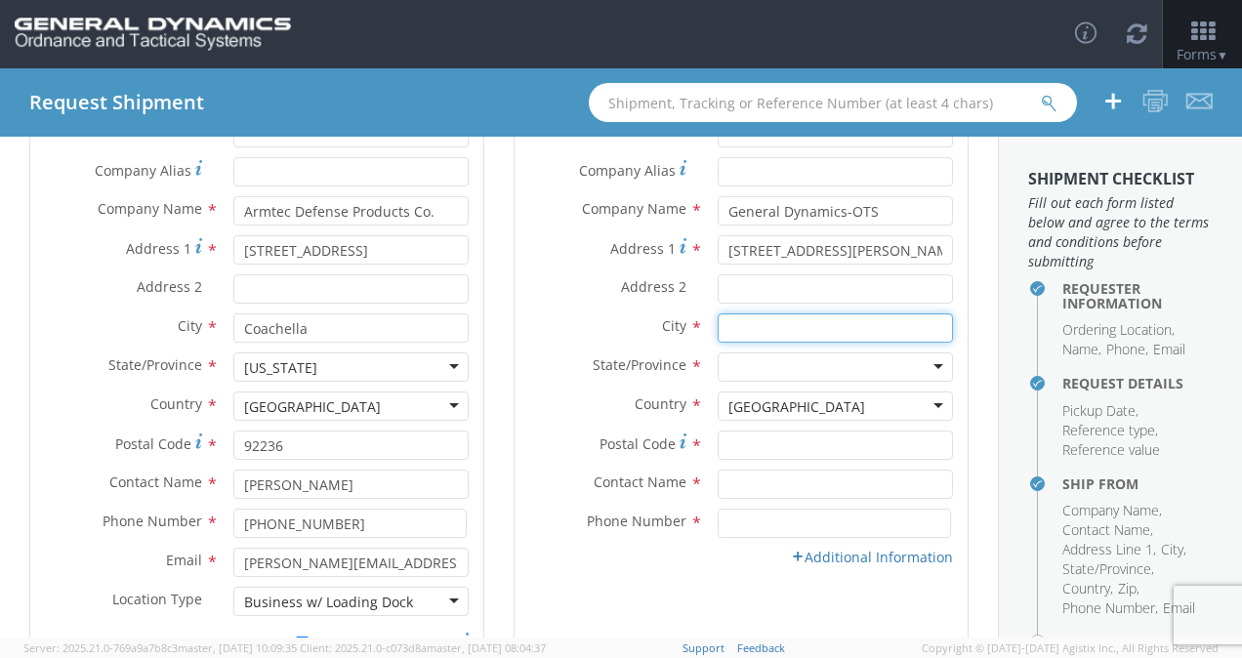
click at [732, 329] on input "text" at bounding box center [835, 327] width 235 height 29
type input "[PERSON_NAME]"
click at [744, 361] on div at bounding box center [835, 367] width 235 height 29
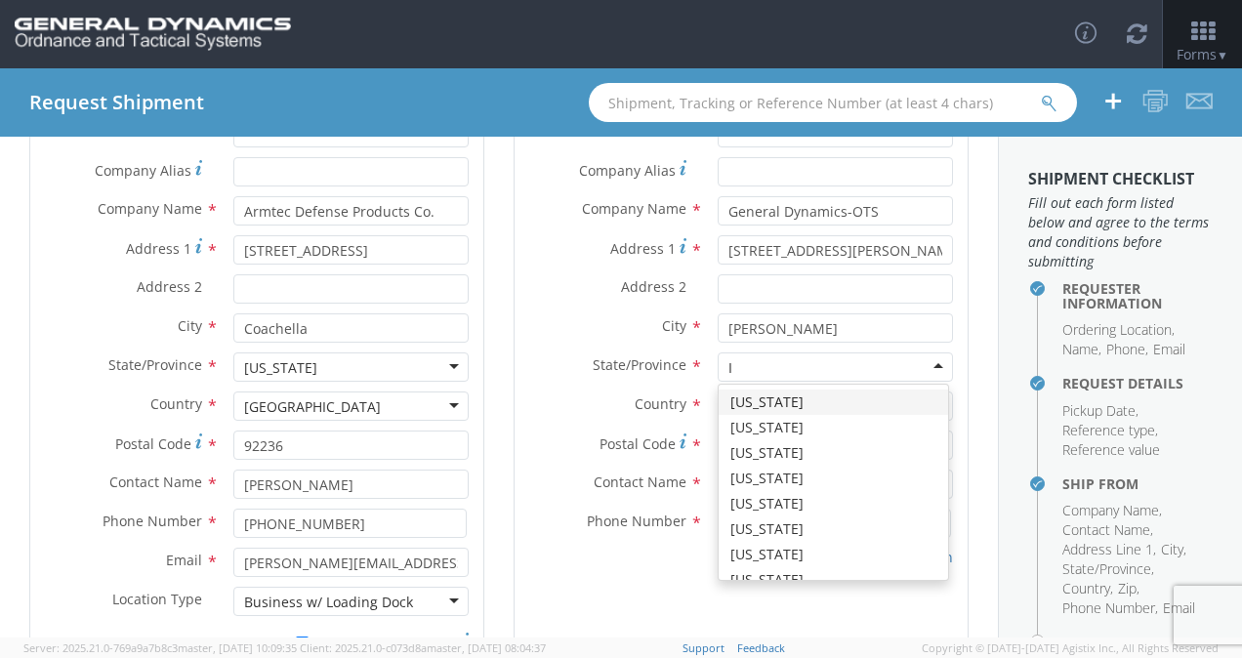
type input "IL"
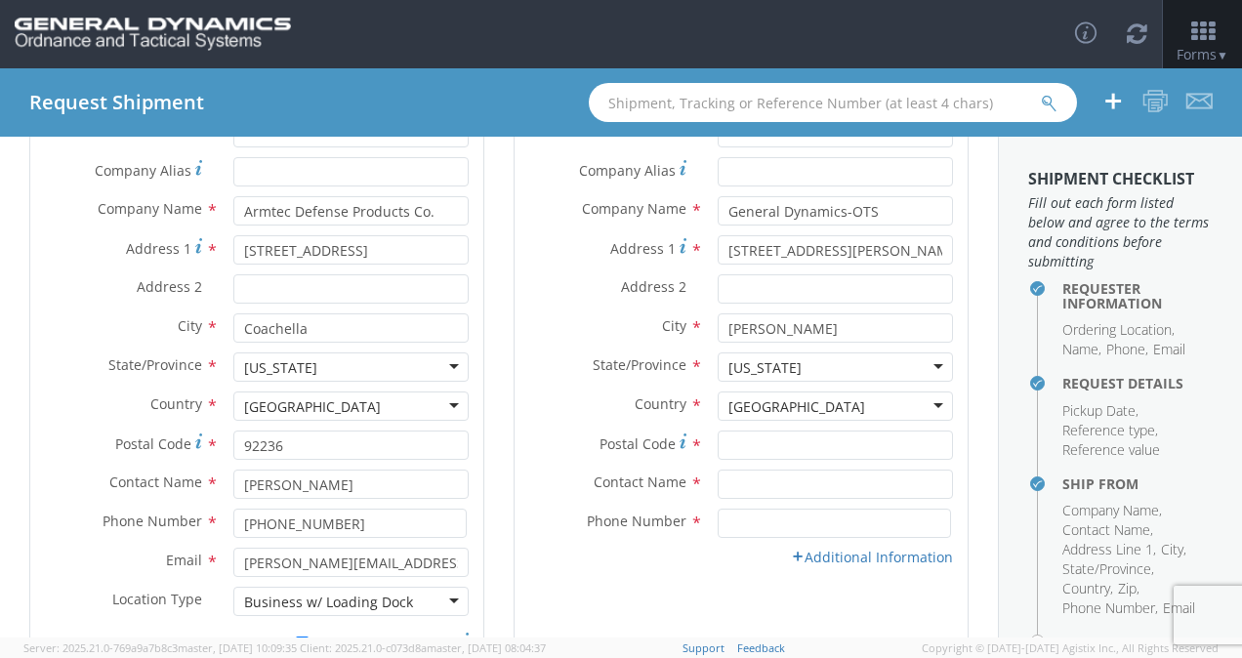
scroll to position [0, 0]
click at [726, 442] on input "Postal Code *" at bounding box center [835, 445] width 235 height 29
type input "62959"
click at [736, 489] on input "text" at bounding box center [835, 484] width 235 height 29
type input "[PERSON_NAME]"
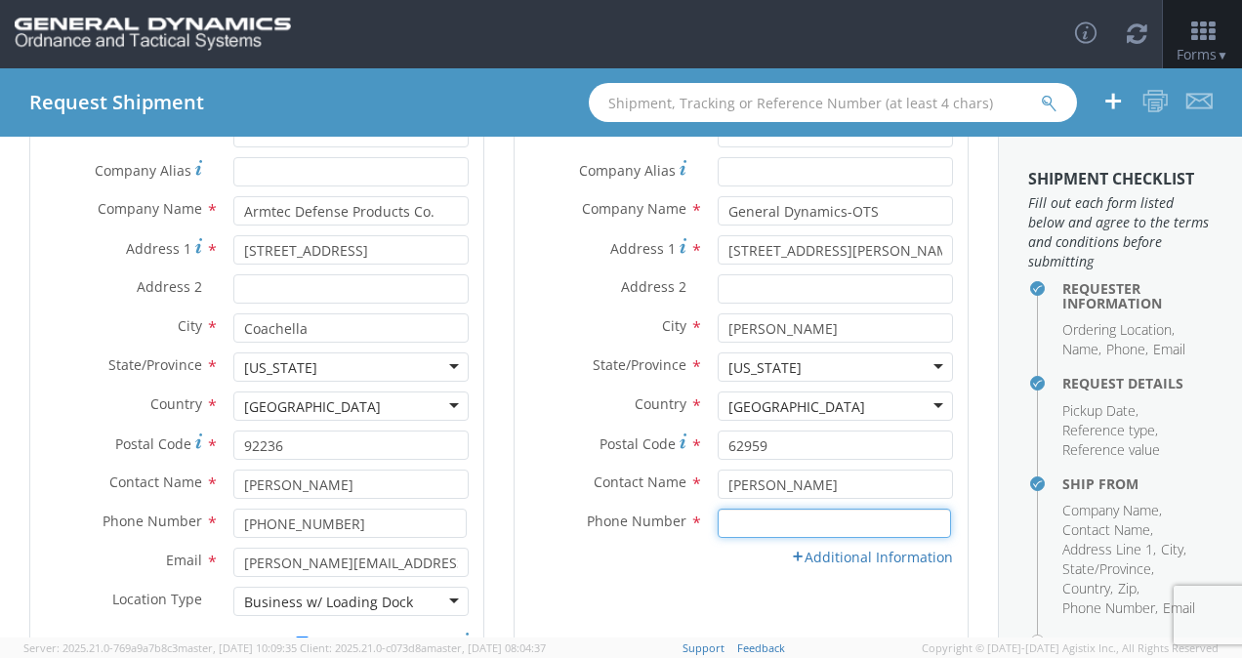
click at [740, 519] on input at bounding box center [834, 523] width 233 height 29
type input "[PHONE_NUMBER]"
click at [838, 558] on link "Additional Information" at bounding box center [872, 557] width 162 height 19
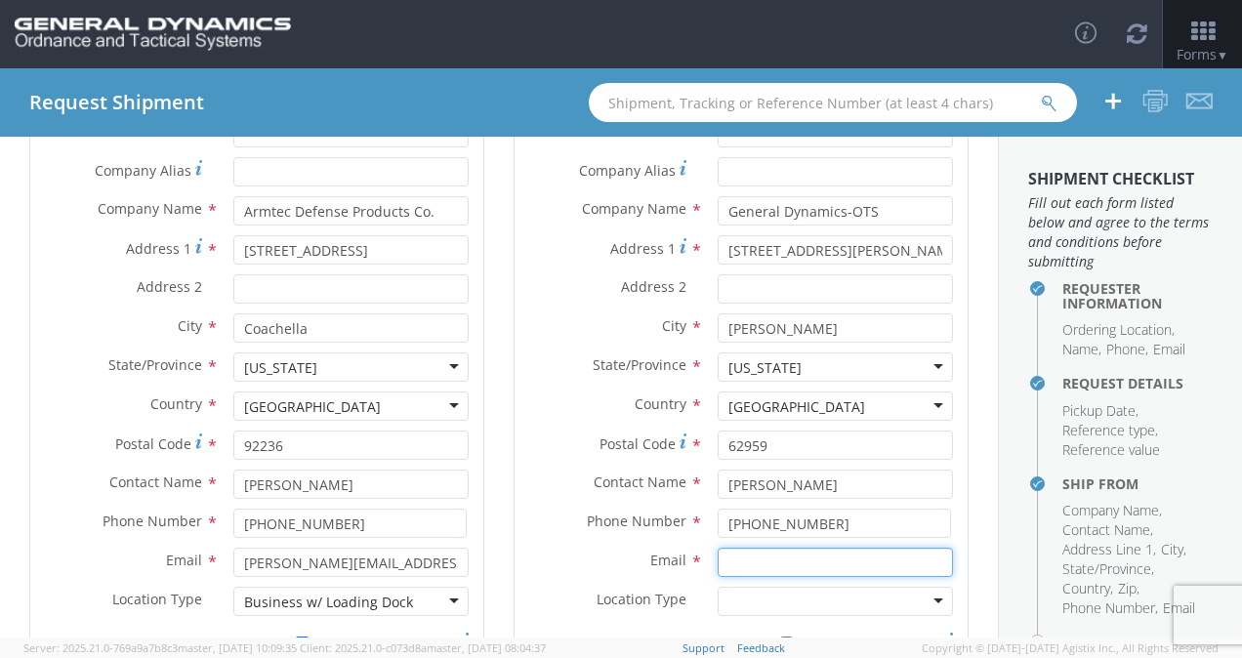
click at [737, 557] on input "Email *" at bounding box center [835, 562] width 235 height 29
click at [881, 561] on input "[PERSON_NAME][EMAIL_ADDRESS][DOMAIN_NAME]" at bounding box center [835, 562] width 235 height 29
type input "[PERSON_NAME][EMAIL_ADDRESS][DOMAIN_NAME]"
click at [811, 596] on div at bounding box center [835, 601] width 235 height 29
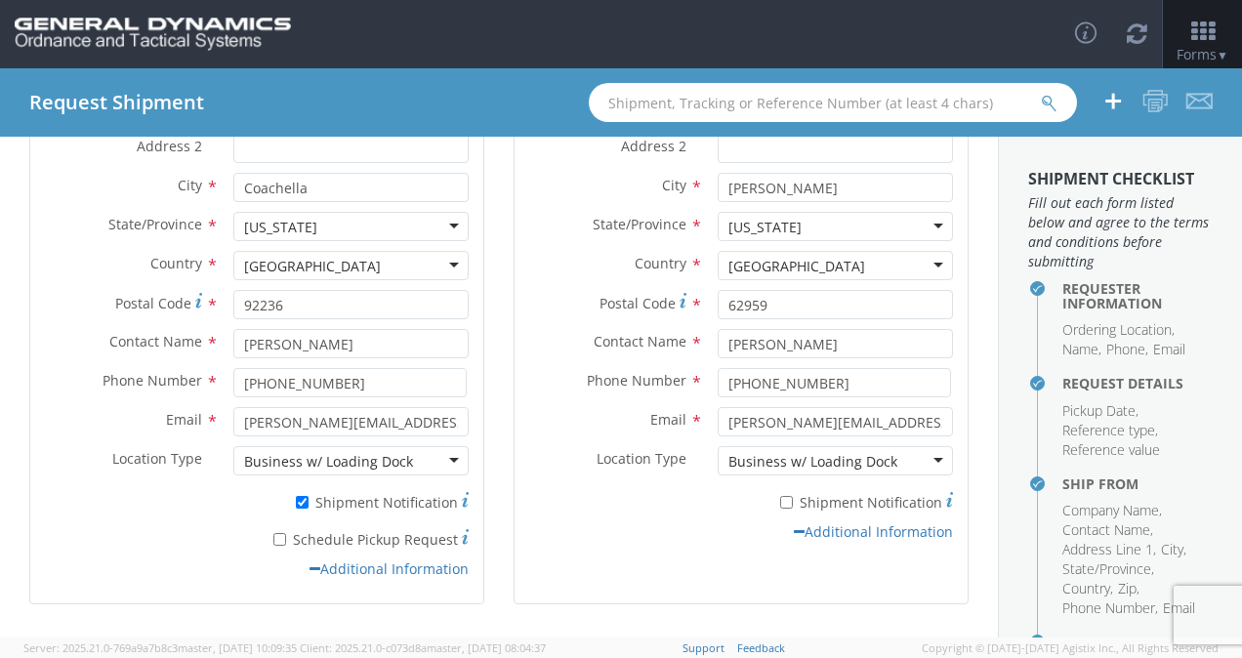
scroll to position [393, 0]
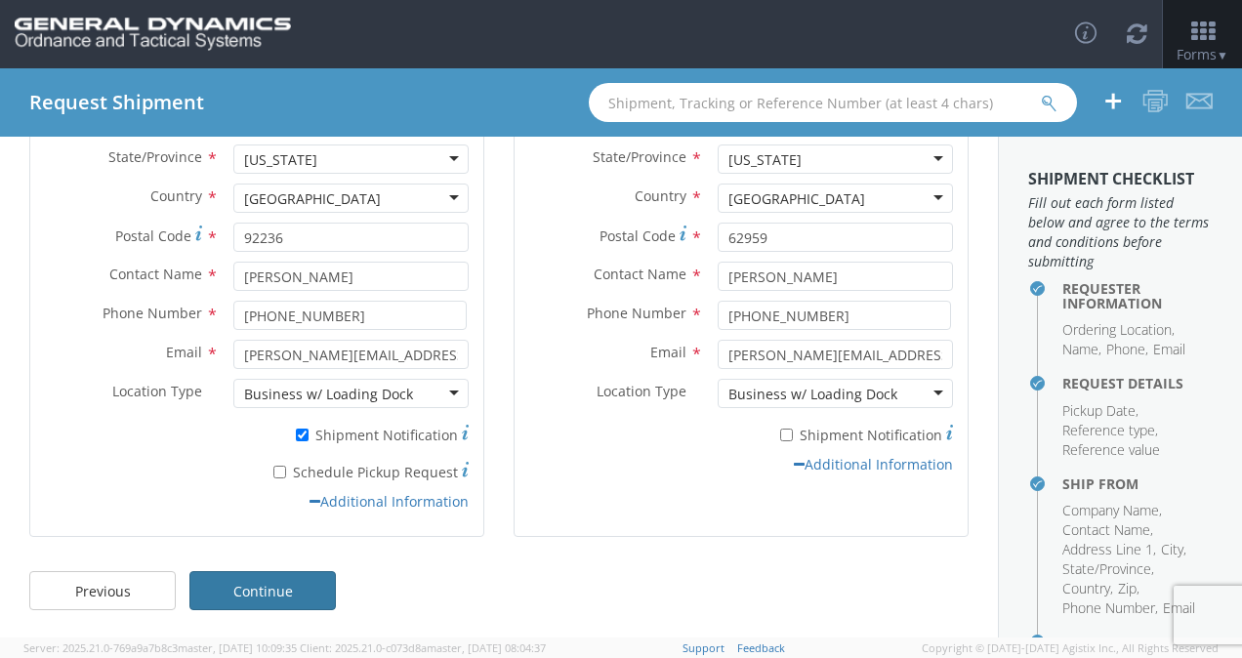
click at [309, 599] on link "Continue" at bounding box center [262, 590] width 146 height 39
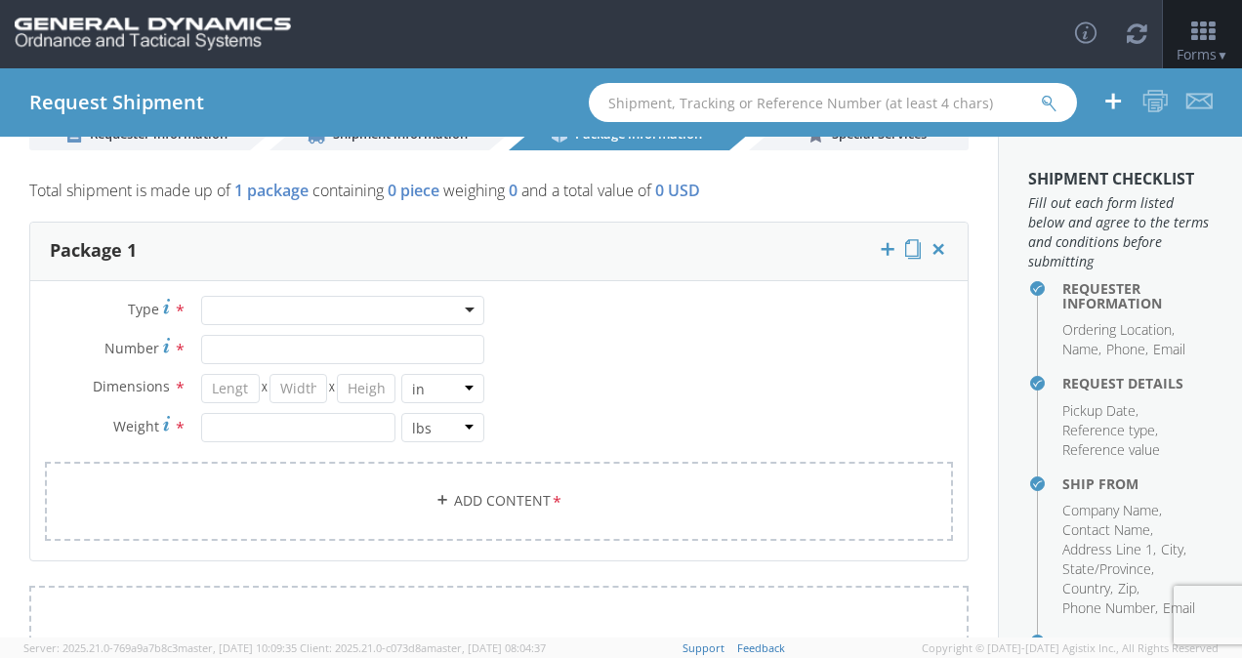
scroll to position [47, 0]
click at [321, 311] on div at bounding box center [342, 312] width 283 height 29
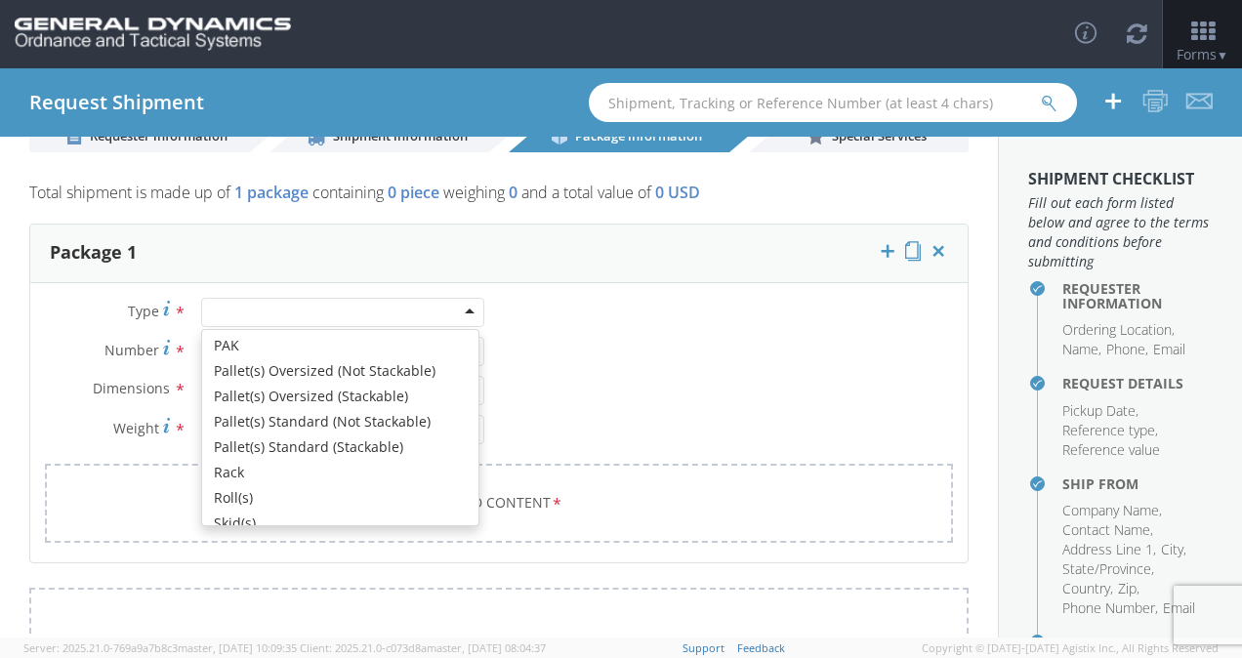
scroll to position [587, 0]
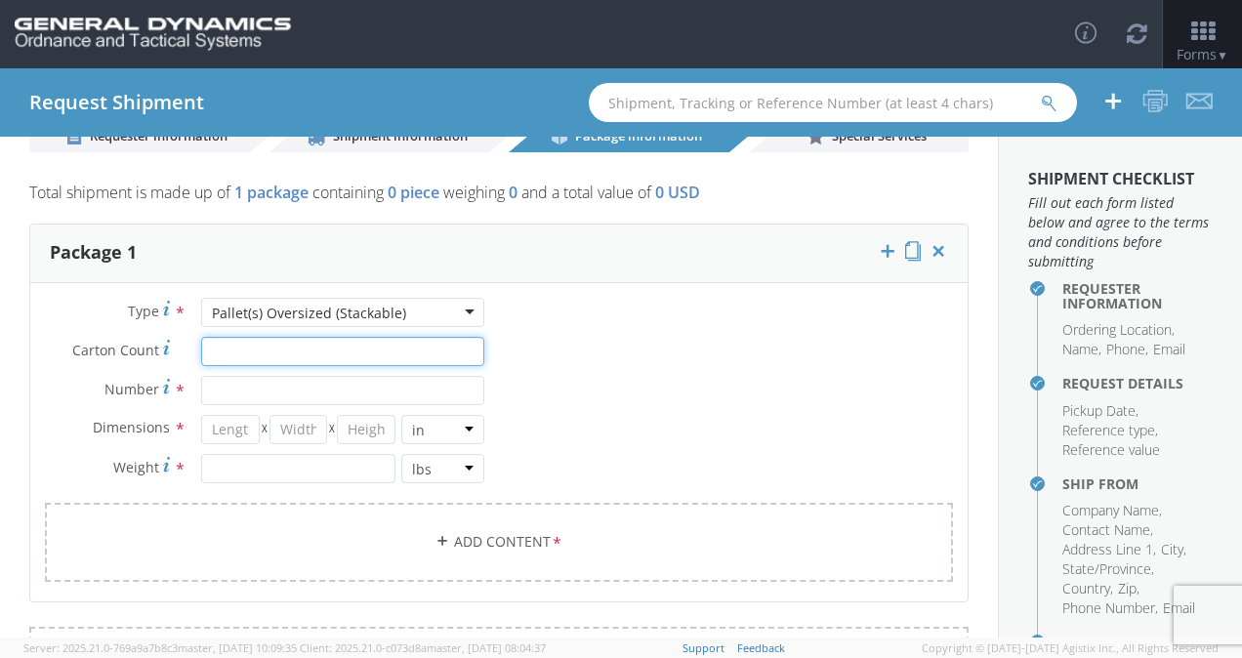
click at [210, 352] on input "Carton Count *" at bounding box center [342, 351] width 283 height 29
type input "175"
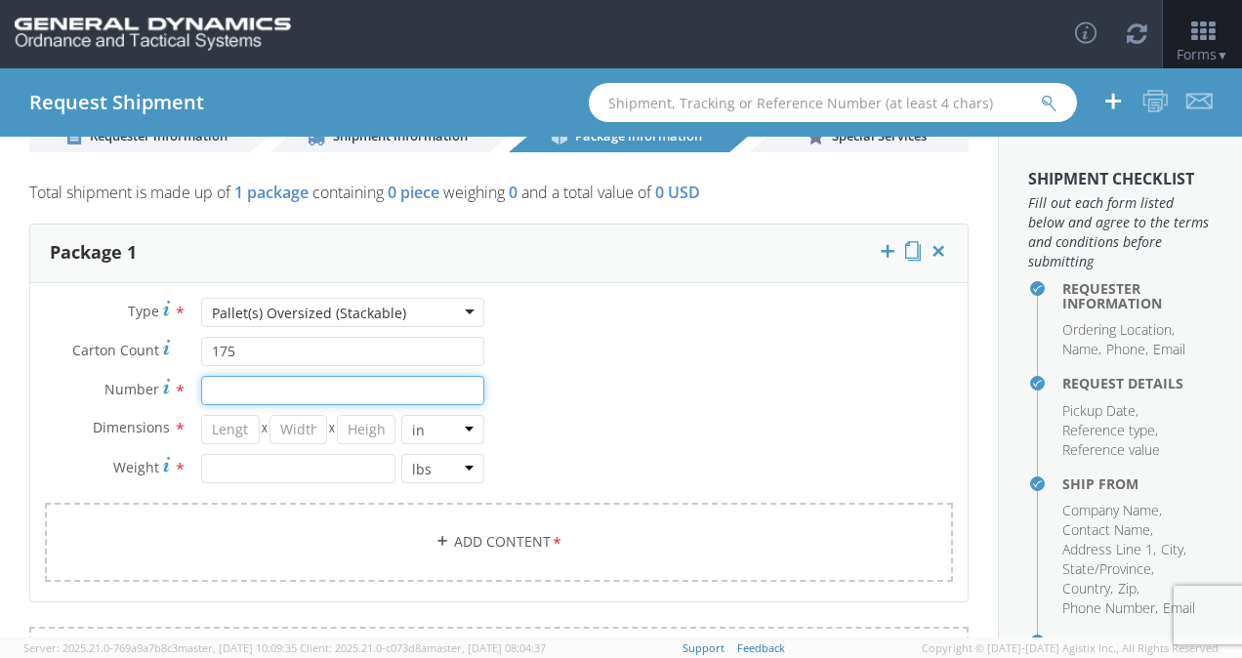
click at [243, 389] on input "Number *" at bounding box center [342, 390] width 283 height 29
type input "22"
click at [225, 430] on input "number" at bounding box center [230, 429] width 59 height 29
type input "76"
type input "51"
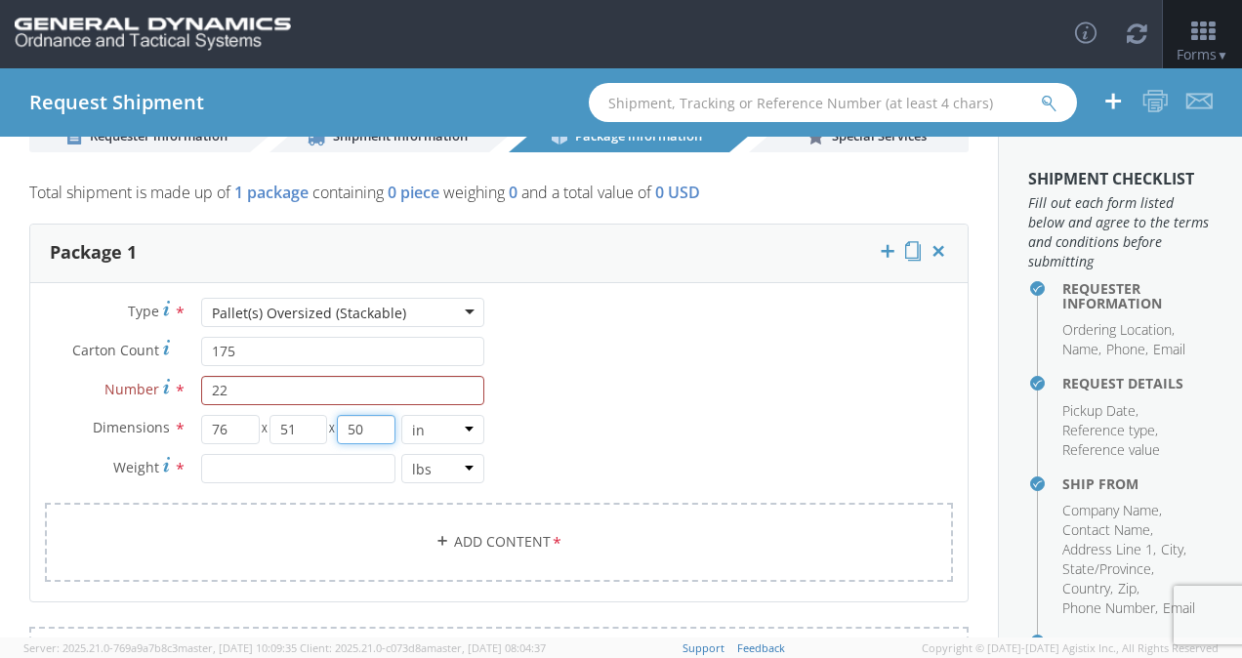
type input "50"
click at [239, 459] on input "number" at bounding box center [298, 468] width 194 height 29
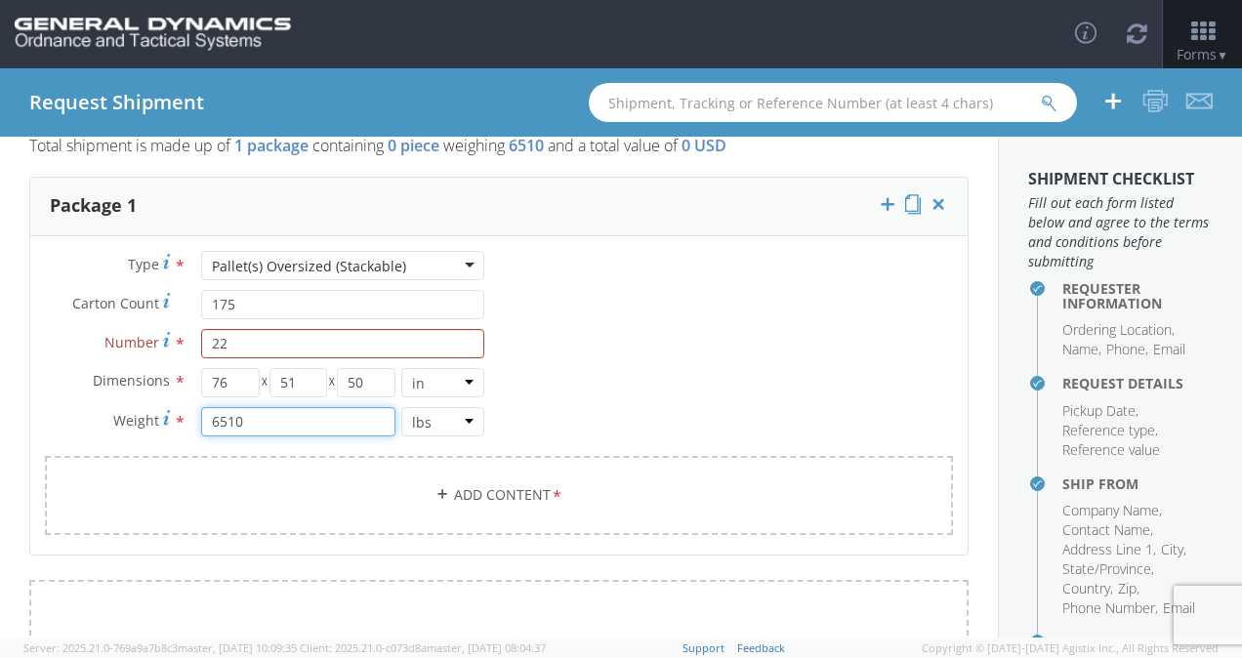
scroll to position [96, 0]
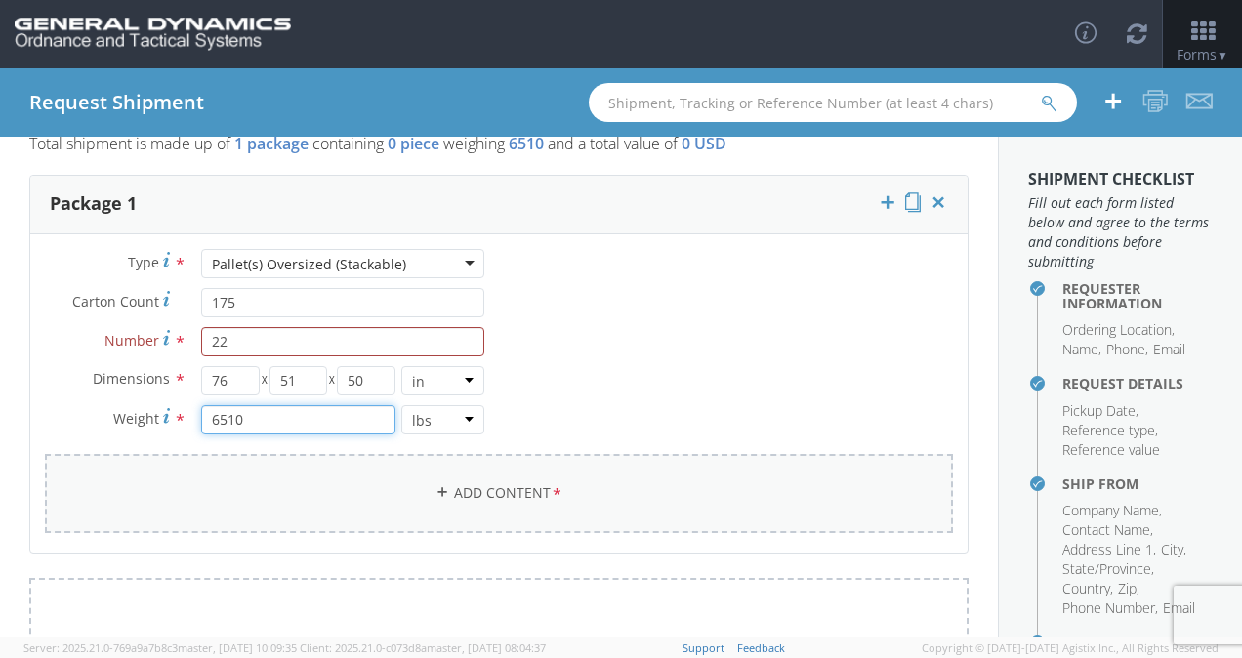
type input "6510"
click at [504, 494] on link "Add Content *" at bounding box center [499, 493] width 908 height 79
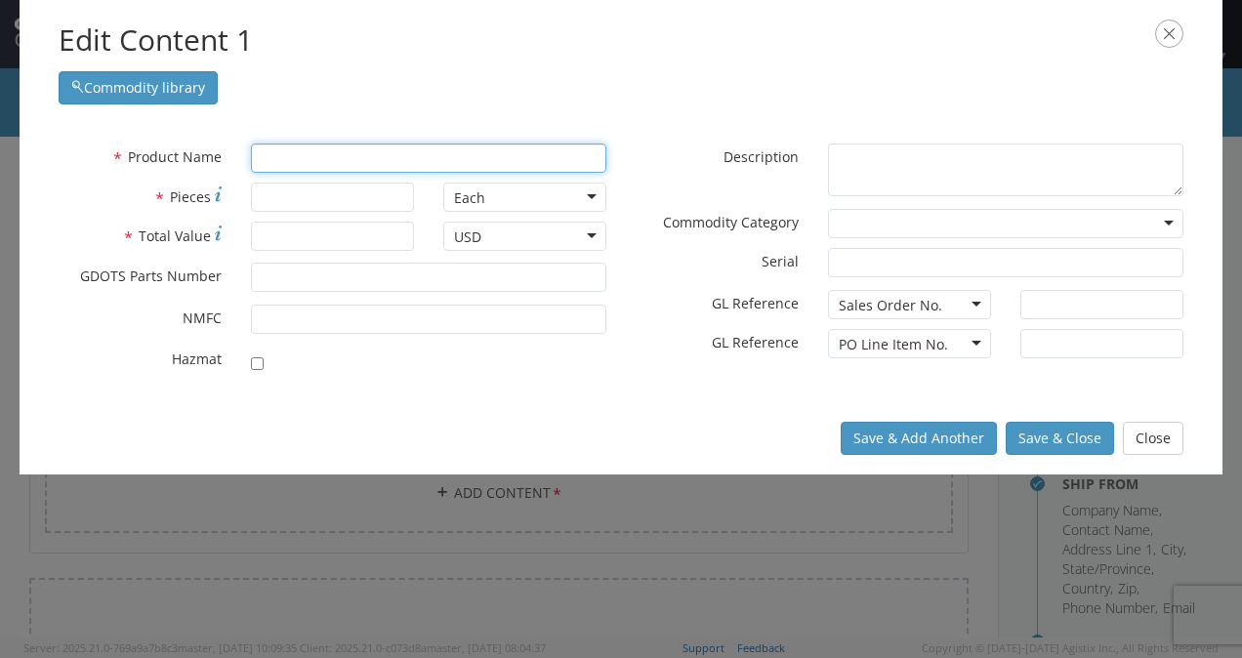
click at [307, 163] on input "text" at bounding box center [428, 158] width 355 height 29
type input "casi"
type input "casiNG, CARTRIDGE (KE)"
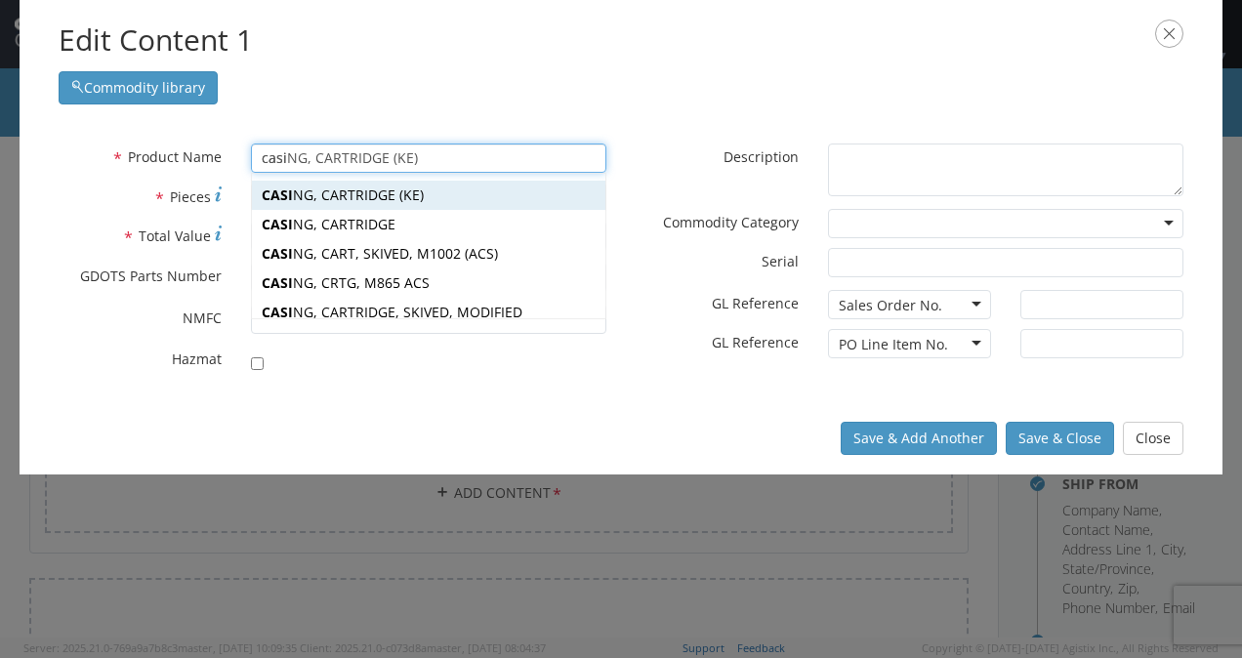
click at [352, 189] on div "[PERSON_NAME], CARTRIDGE (KE)" at bounding box center [429, 195] width 354 height 29
type input "CASING, CARTRIDGE (KE)"
type input "66"
type input "12524976"
checkbox input "true"
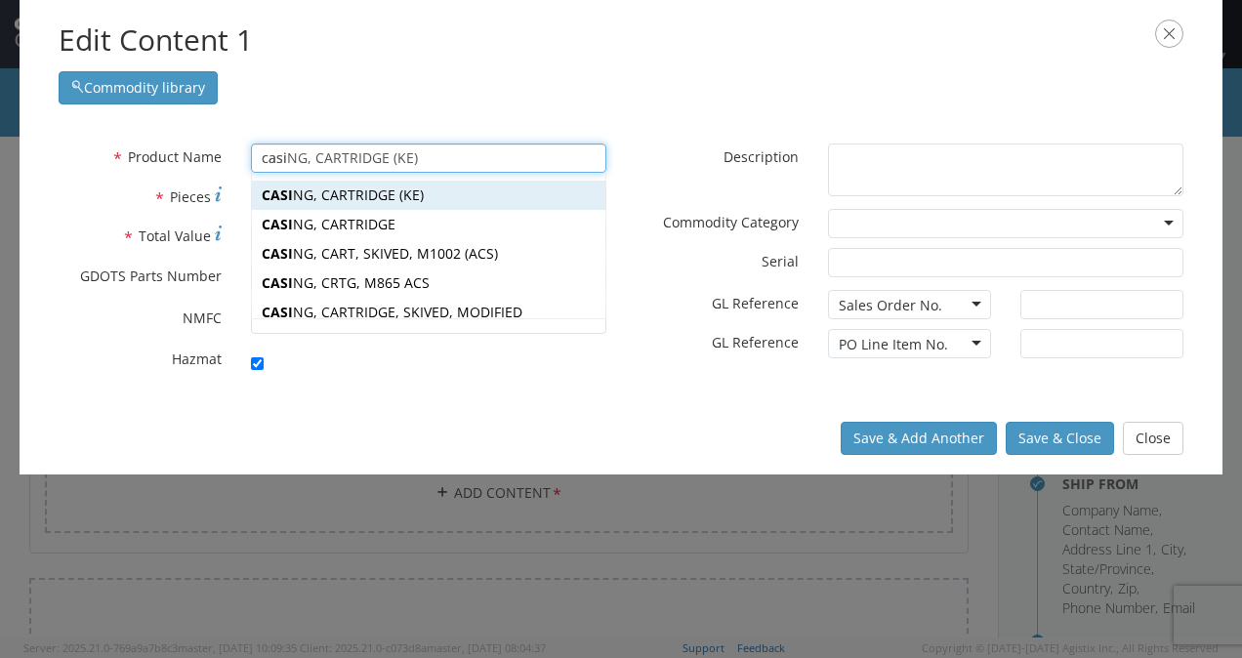
type textarea "CASING, CARTRIDGE (KE)"
type input "[PERSON_NAME],[GEOGRAPHIC_DATA]"
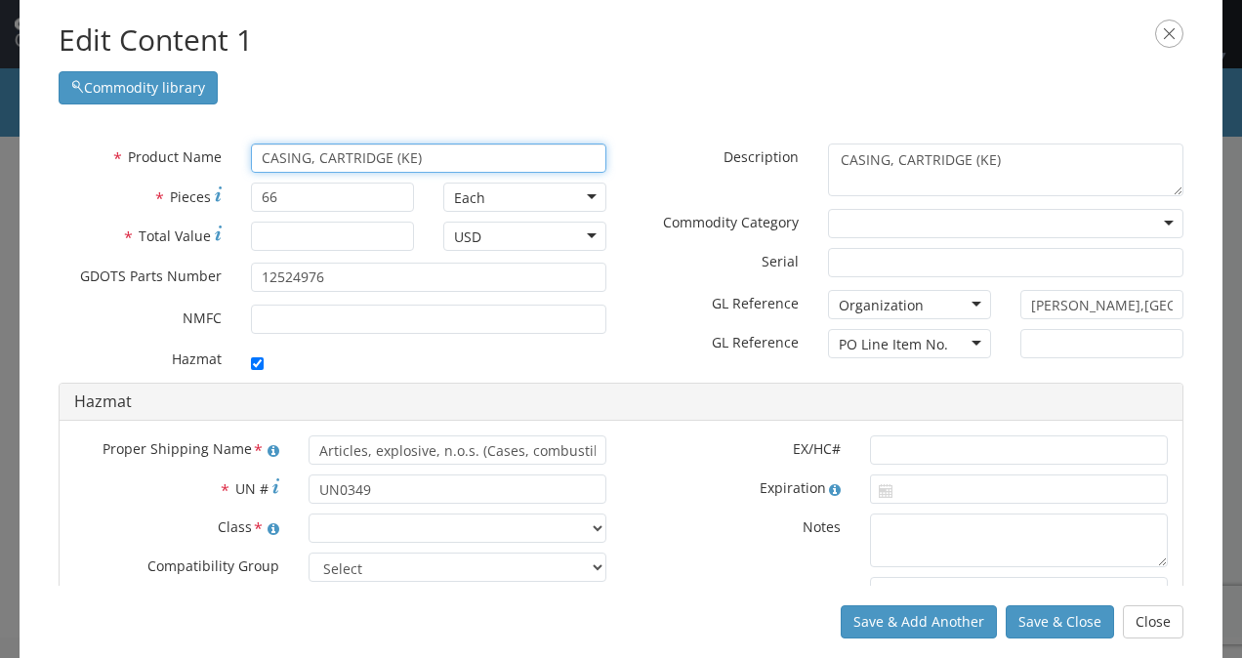
click at [403, 158] on input "CASING, CARTRIDGE (KE)" at bounding box center [428, 158] width 355 height 29
type input "CASING, CARTRIDGE (HE)"
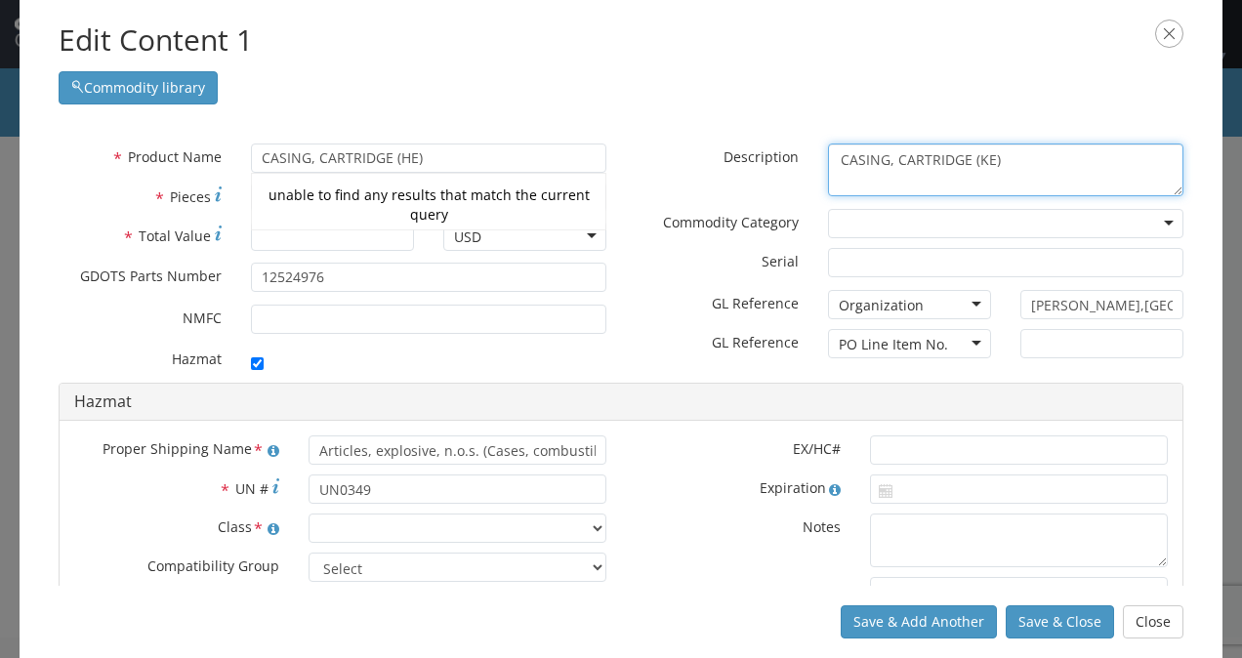
click at [976, 155] on textarea "CASING, CARTRIDGE (KE)" at bounding box center [1005, 171] width 355 height 54
type textarea "CASING, CARTRIDGE (HE)"
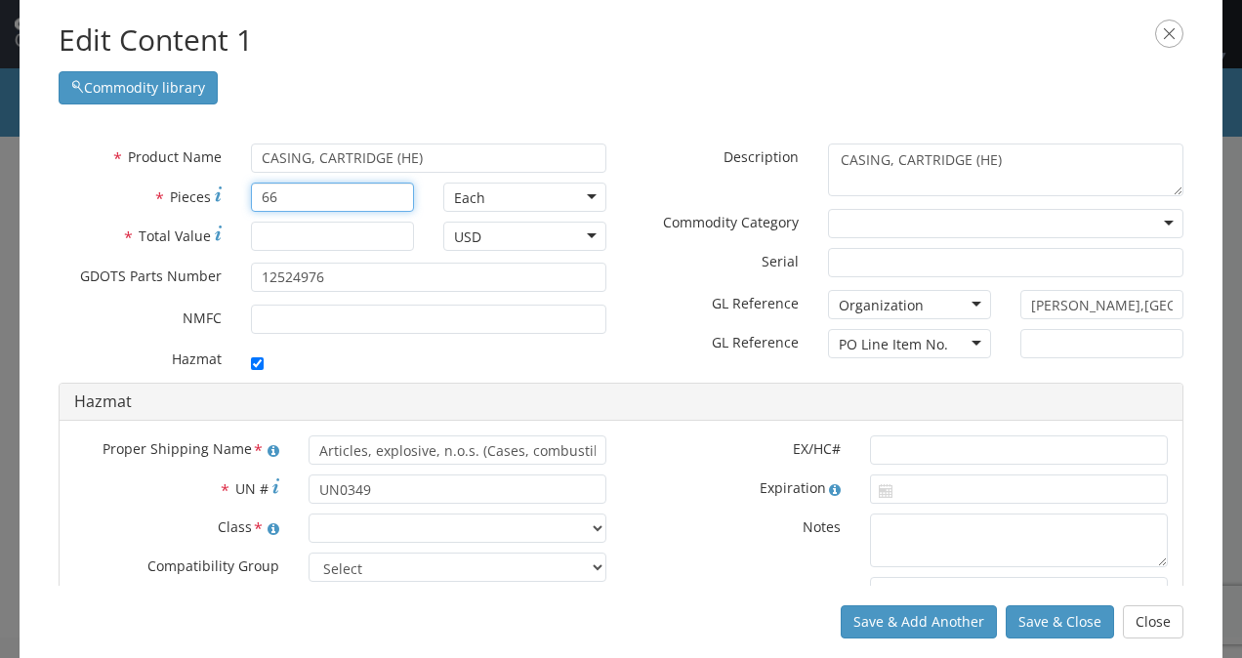
click at [285, 191] on input "66" at bounding box center [332, 197] width 163 height 29
type input "3494"
click at [308, 238] on input "* Total Value" at bounding box center [332, 236] width 163 height 29
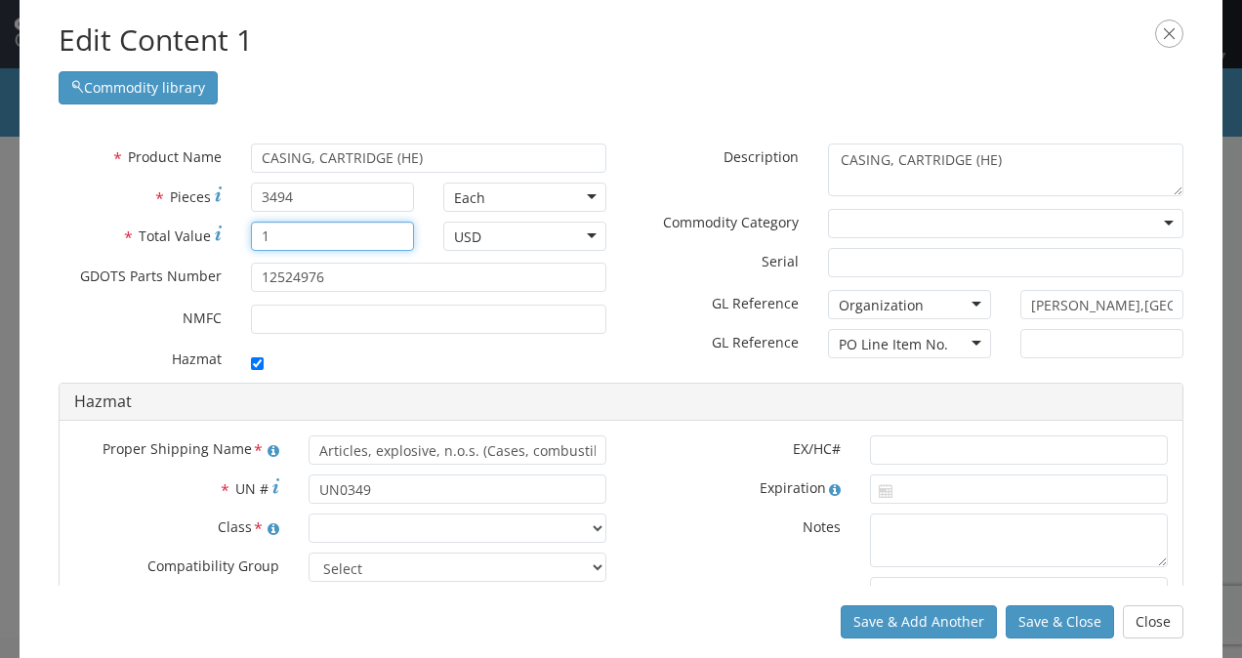
type input "1"
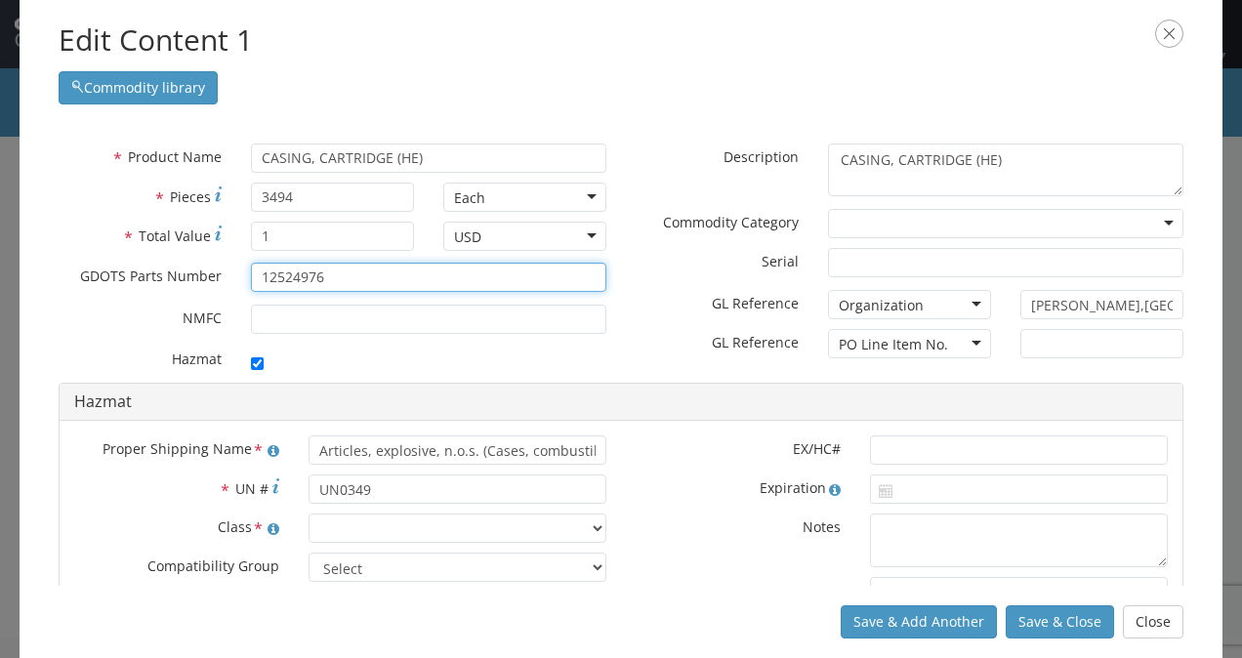
click at [347, 281] on input "12524976" at bounding box center [428, 277] width 355 height 29
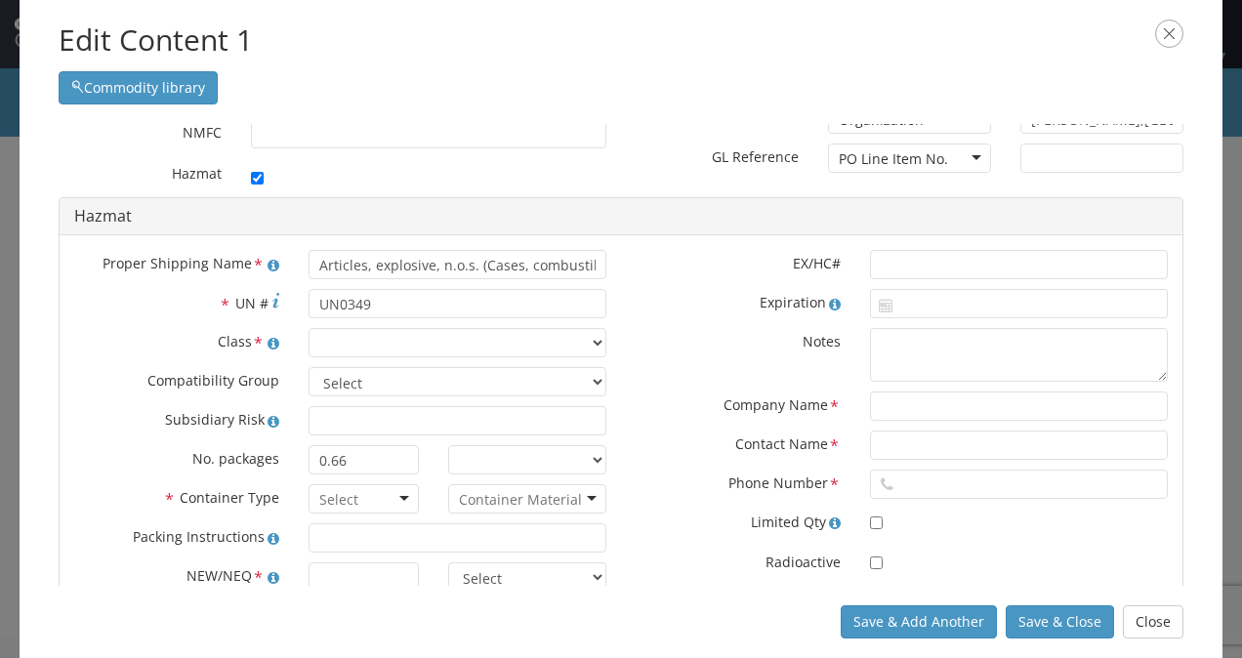
scroll to position [191, 0]
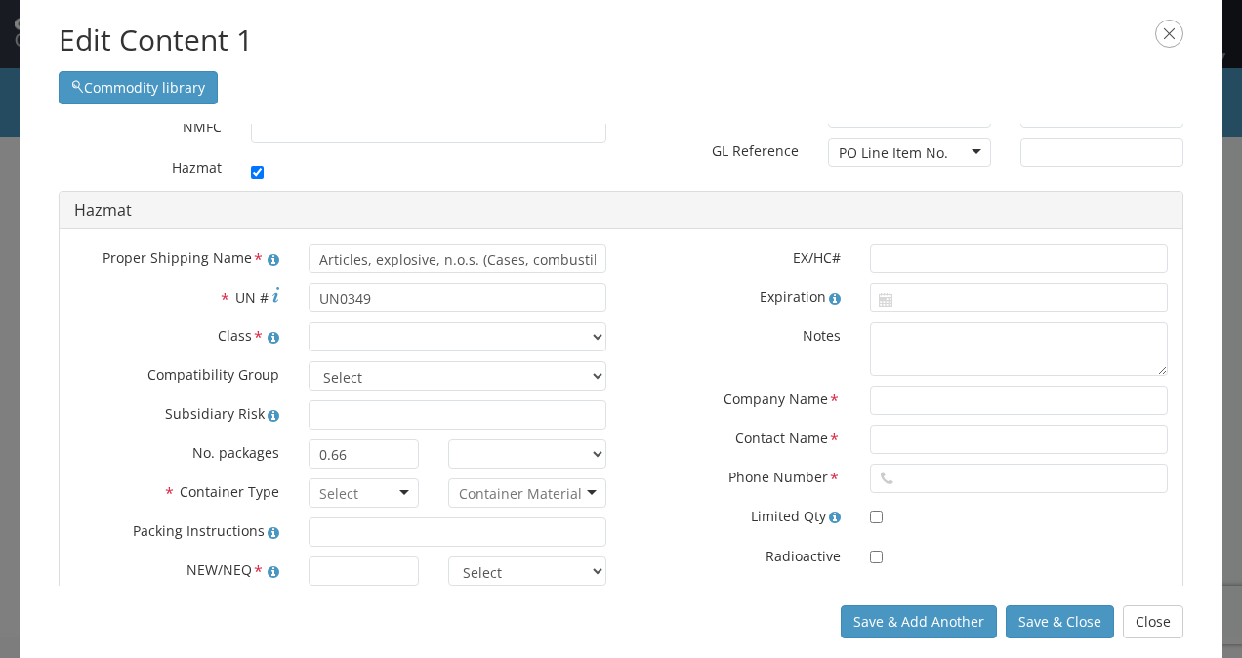
type input "12944287"
click at [475, 260] on input "Articles, explosive, n.o.s. (Cases, combustible, empty, without primer)" at bounding box center [458, 258] width 298 height 29
type input "(Cases, combustible, empty, without primer)"
click at [376, 303] on input "UN0349" at bounding box center [458, 297] width 298 height 29
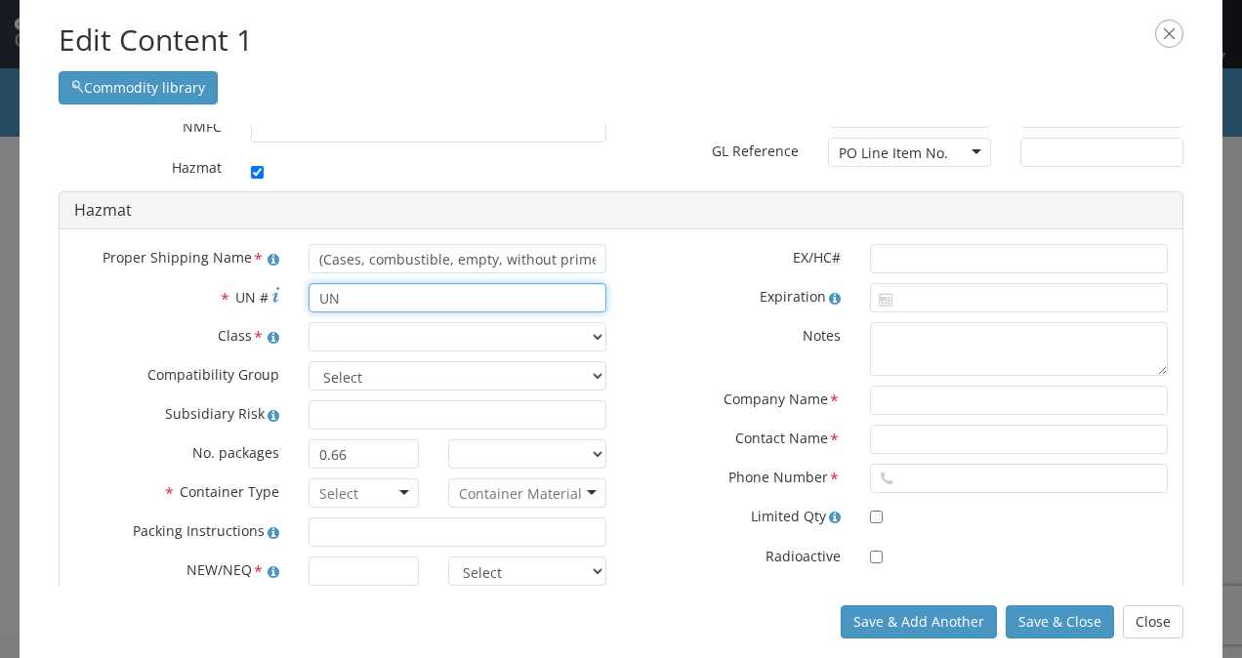
type input "U"
type input "0446"
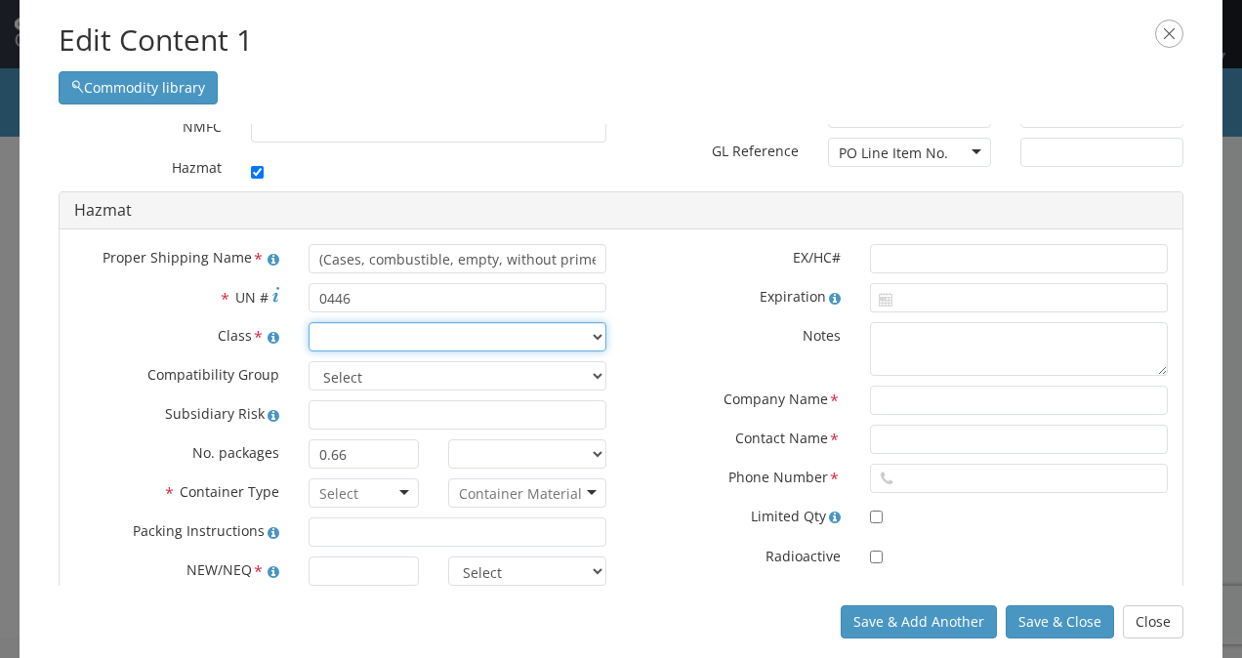
click at [355, 334] on select "Select 1.1 Explosive 1.2 Explosive 1.3 Explosive 1.4 Explosive 1.5 Explosive 1.…" at bounding box center [458, 336] width 298 height 29
select select "1.4 Explosive"
click at [309, 322] on select "Select 1.1 Explosive 1.2 Explosive 1.3 Explosive 1.4 Explosive 1.5 Explosive 1.…" at bounding box center [458, 336] width 298 height 29
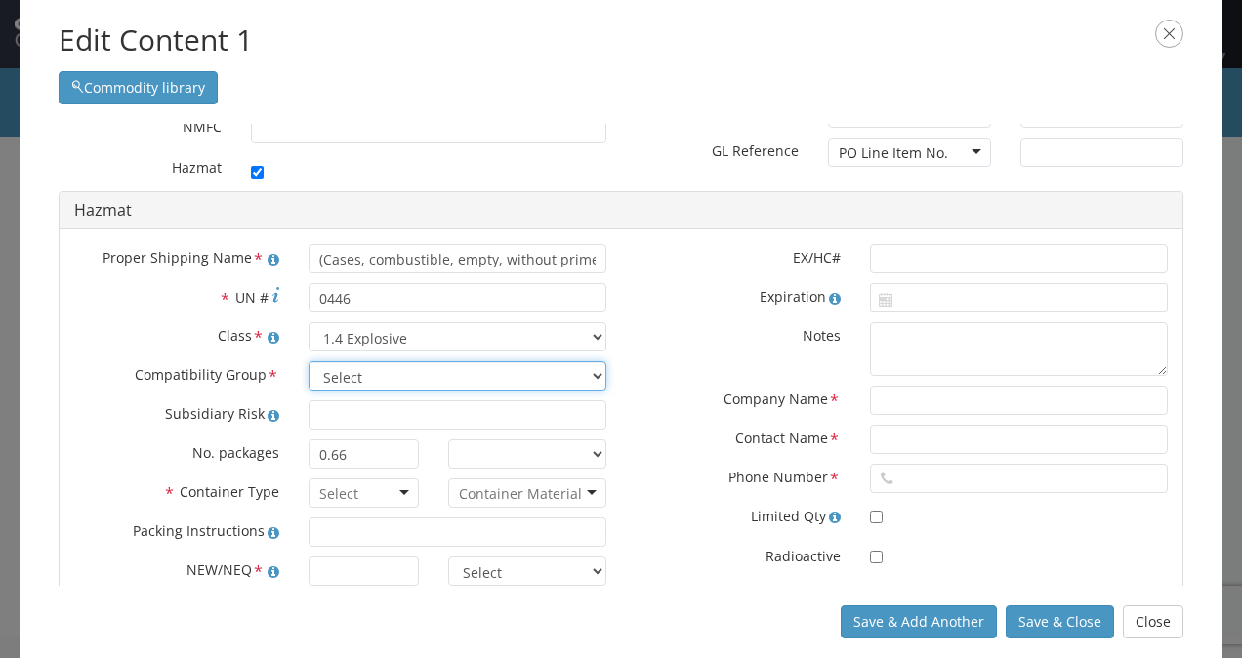
click at [350, 377] on select "Select A B C D E F G H J K L N S" at bounding box center [458, 375] width 298 height 29
select select "C"
click at [309, 361] on select "Select A B C D E F G H J K L N S" at bounding box center [458, 375] width 298 height 29
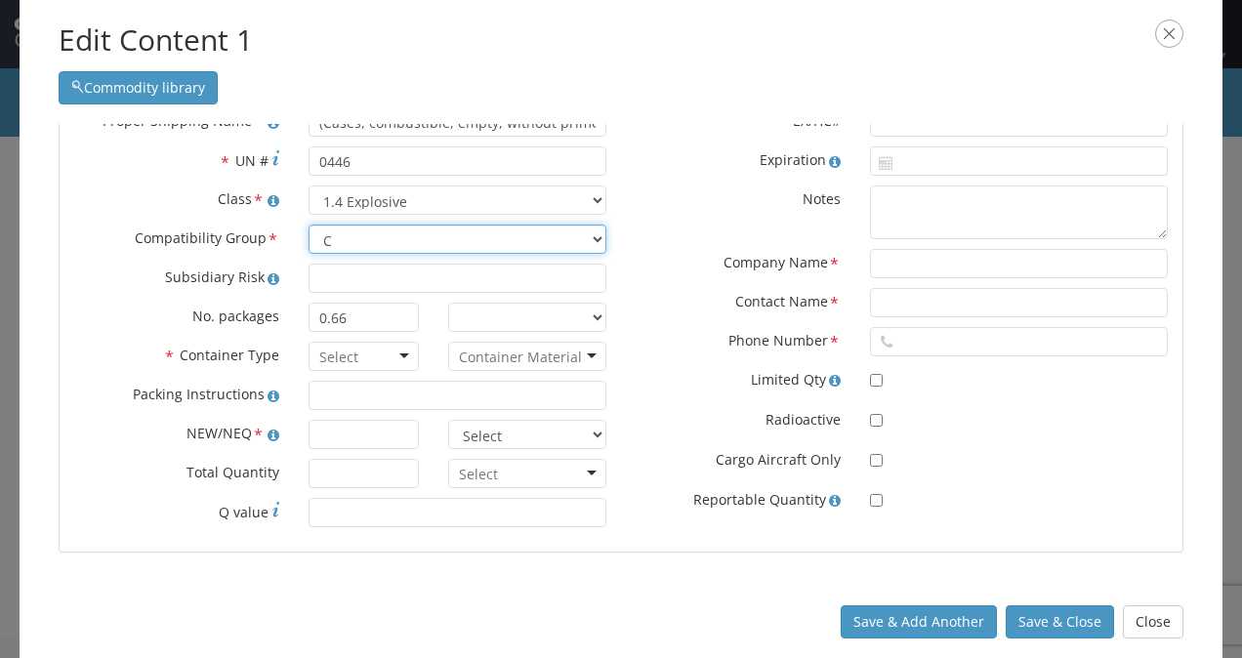
scroll to position [332, 0]
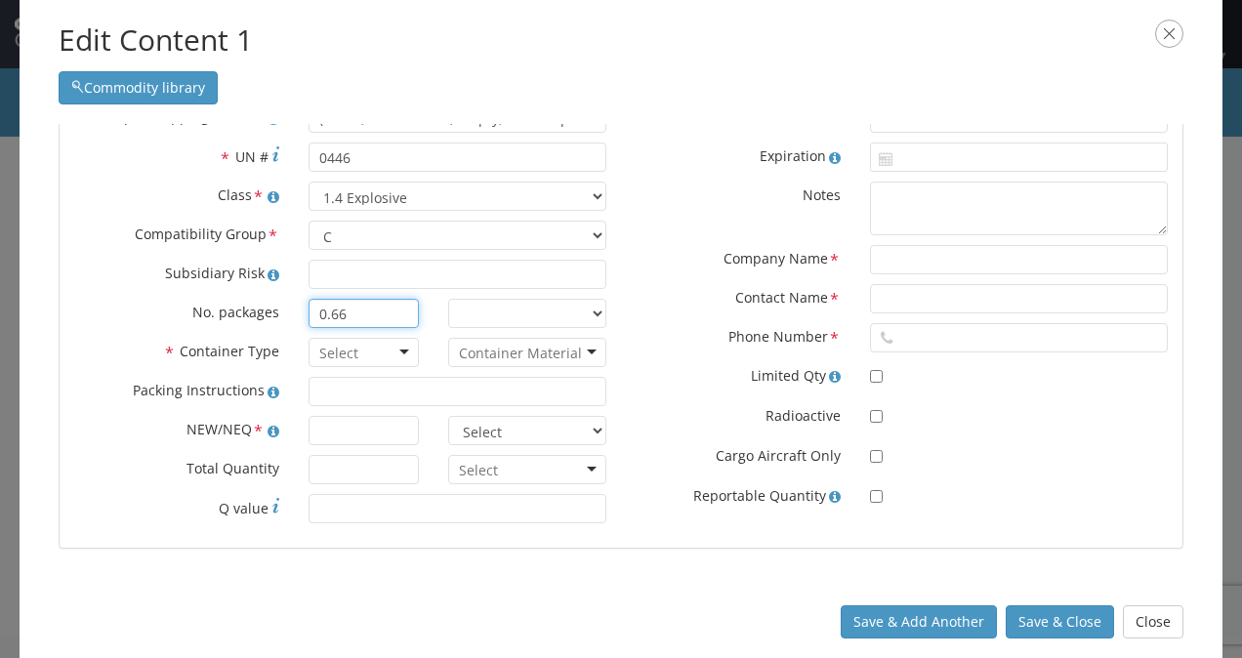
click at [344, 316] on input "0.66" at bounding box center [364, 313] width 111 height 29
type input "175"
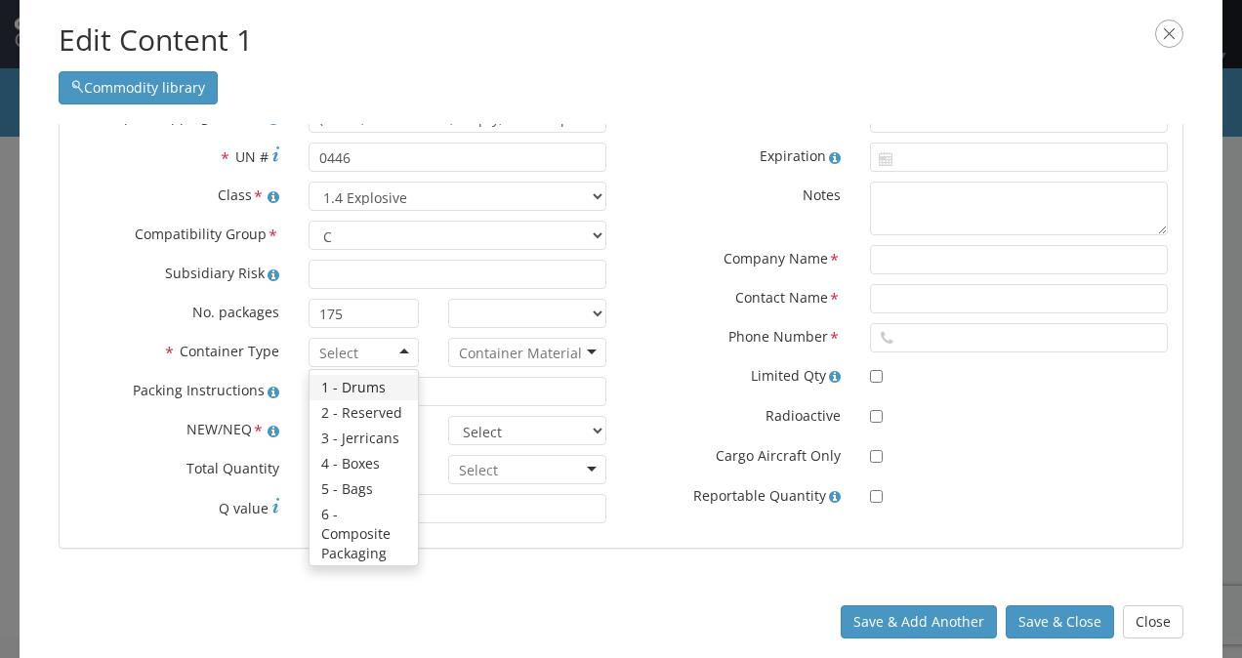
click at [381, 352] on div at bounding box center [364, 352] width 111 height 29
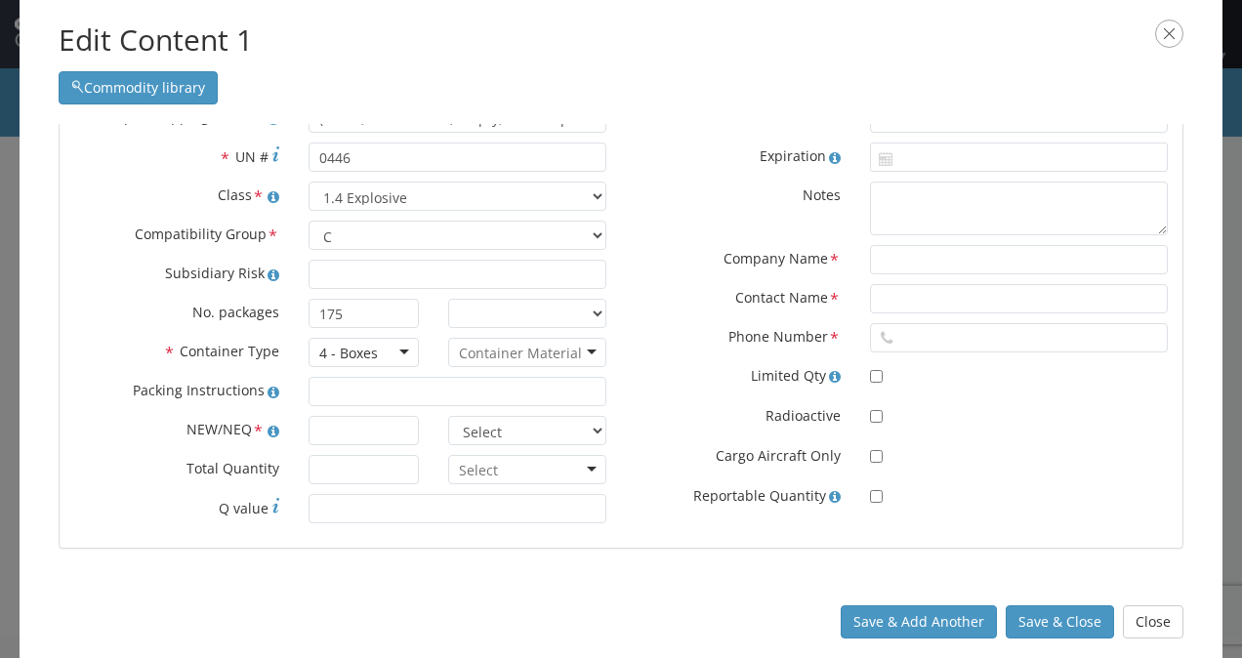
click at [519, 348] on input "select-one" at bounding box center [520, 354] width 123 height 20
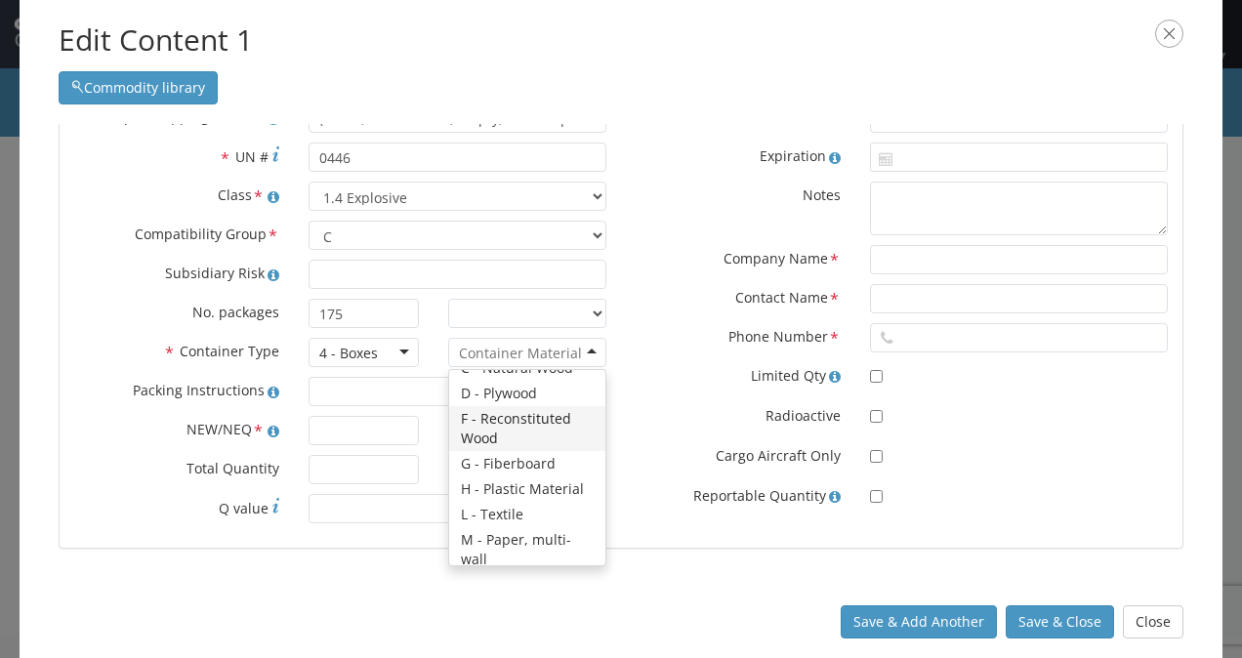
scroll to position [112, 0]
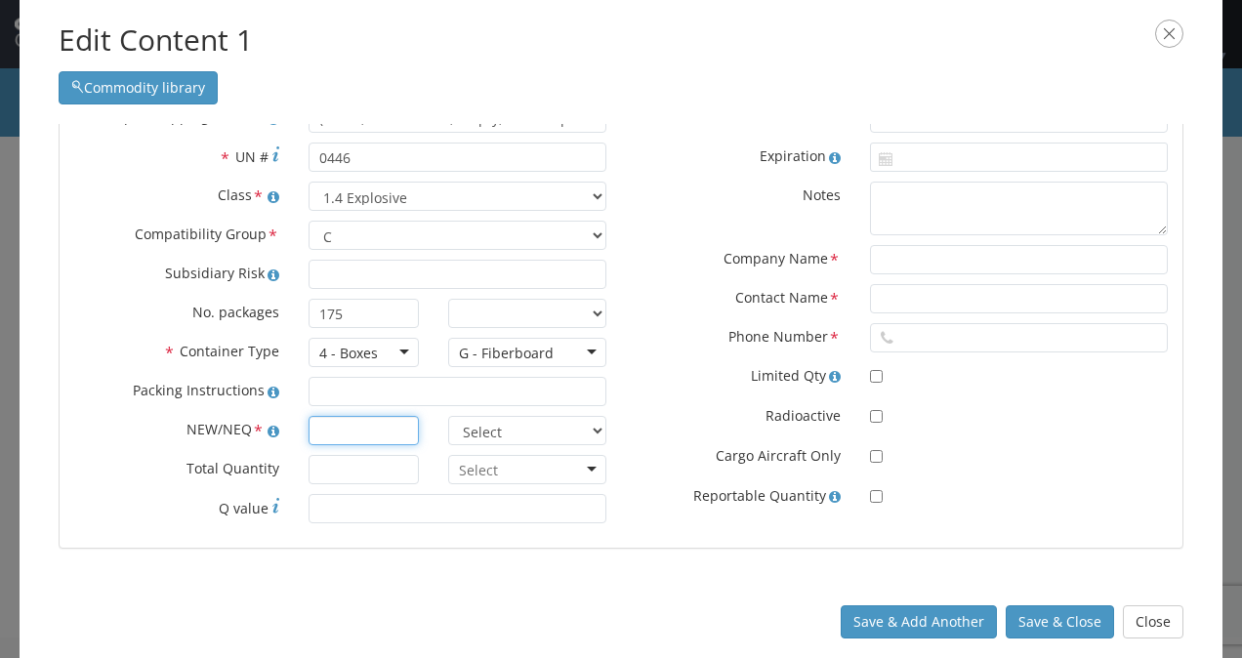
click at [333, 433] on input "text" at bounding box center [364, 430] width 111 height 29
type input "2793.11"
click at [359, 477] on input "* Total Quantity" at bounding box center [364, 469] width 111 height 29
click at [574, 433] on select "Select lbs kgs" at bounding box center [527, 430] width 158 height 29
select select "KGS"
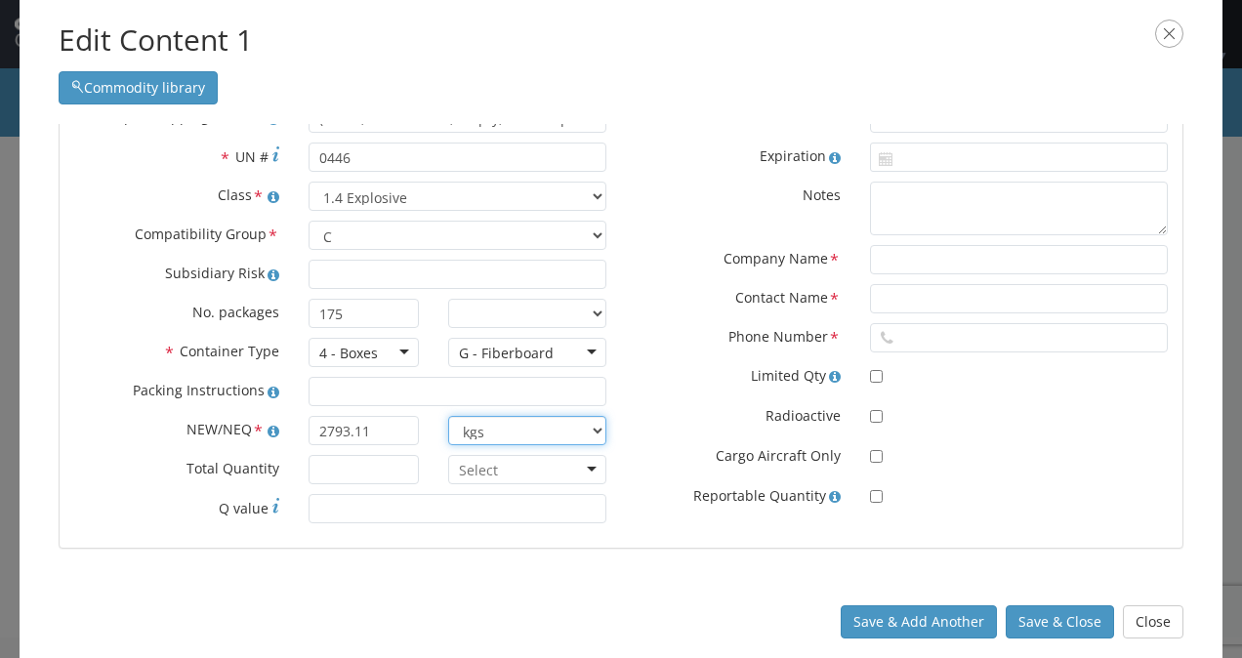
click at [448, 416] on select "Select lbs kgs" at bounding box center [527, 430] width 158 height 29
click at [355, 473] on input "* Total Quantity" at bounding box center [364, 469] width 111 height 29
type input "6510"
click at [586, 467] on div at bounding box center [527, 469] width 158 height 29
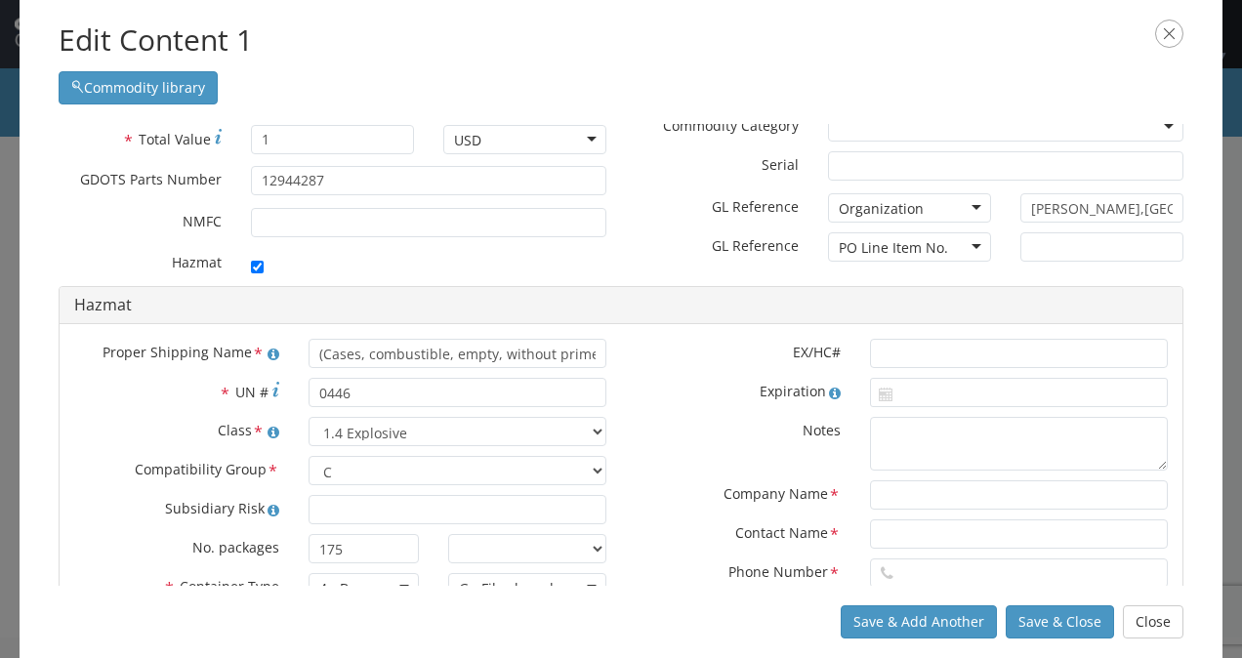
scroll to position [204, 0]
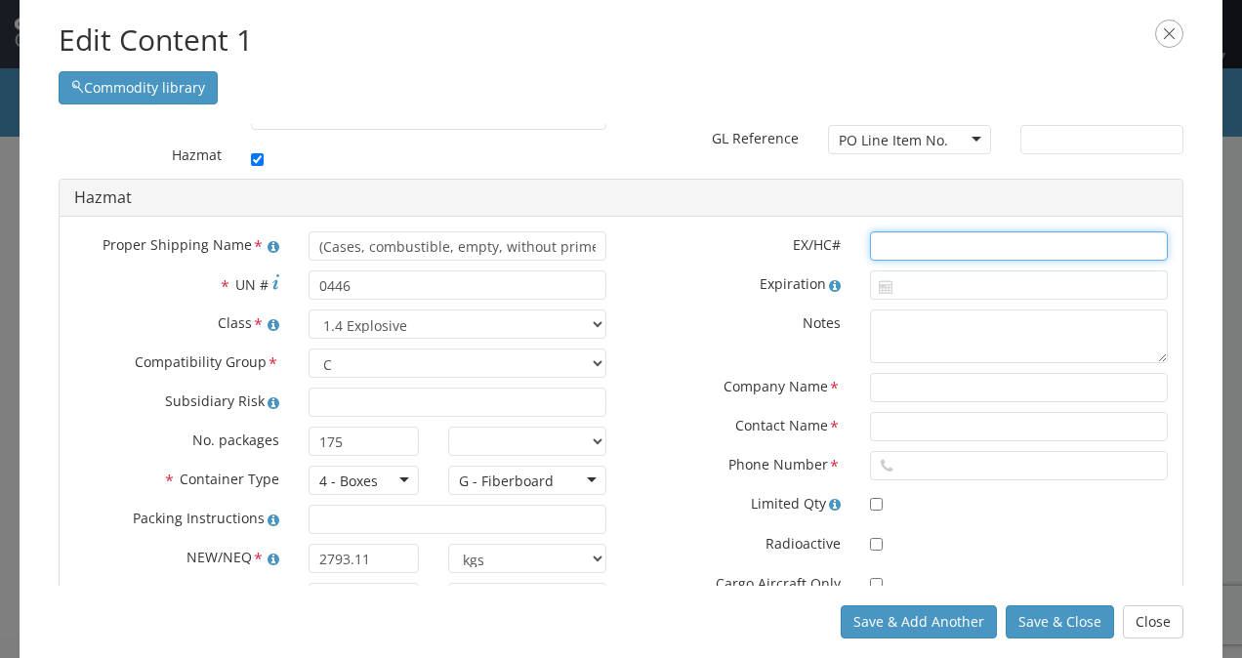
click at [900, 255] on input "text" at bounding box center [1019, 245] width 298 height 29
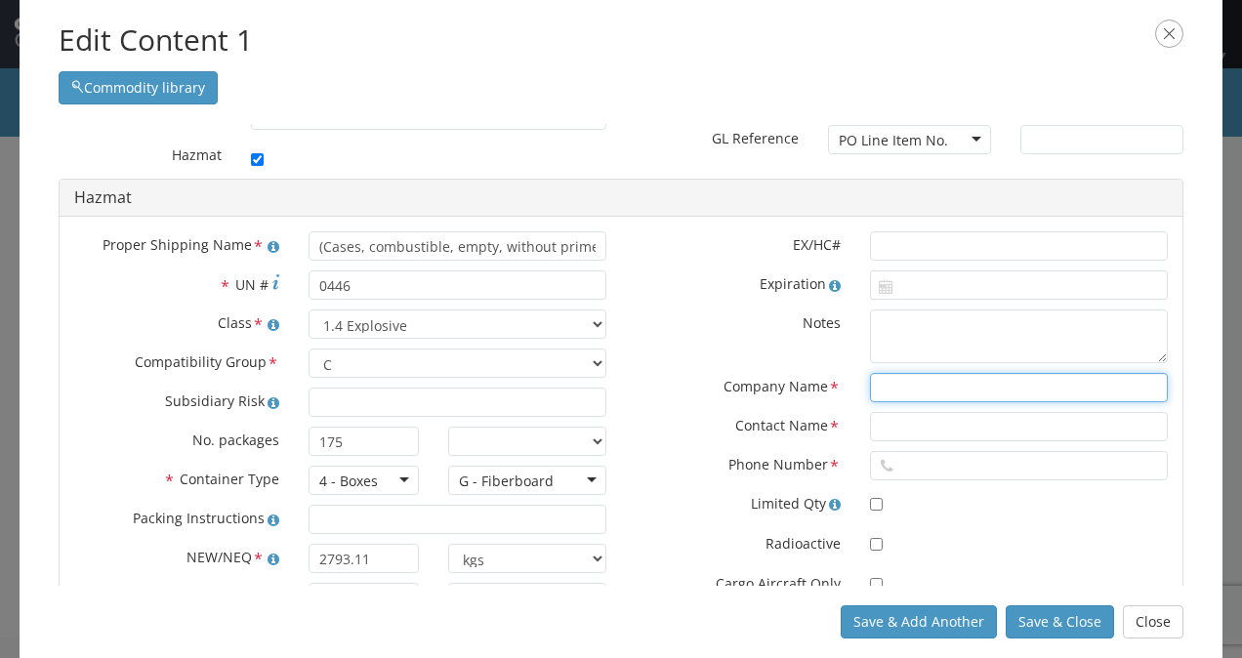
click at [870, 383] on input "text" at bounding box center [1019, 387] width 298 height 29
type input "CHEMTREC"
click at [890, 430] on input "text" at bounding box center [1019, 426] width 298 height 29
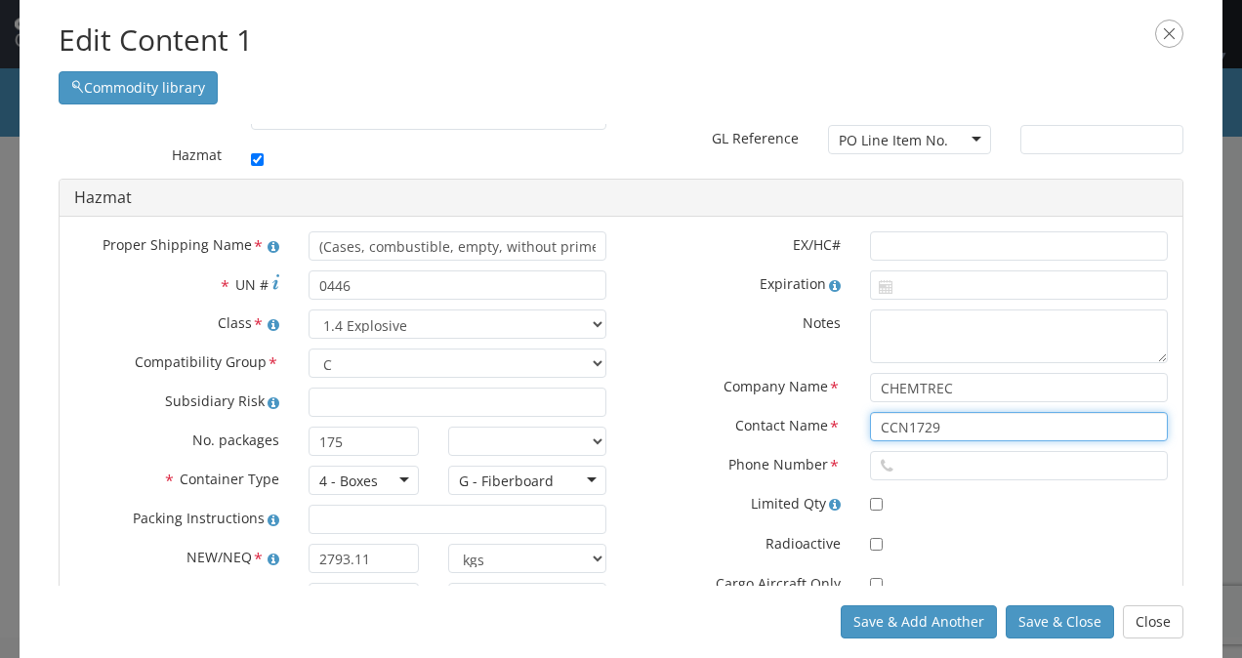
type input "CCN1729"
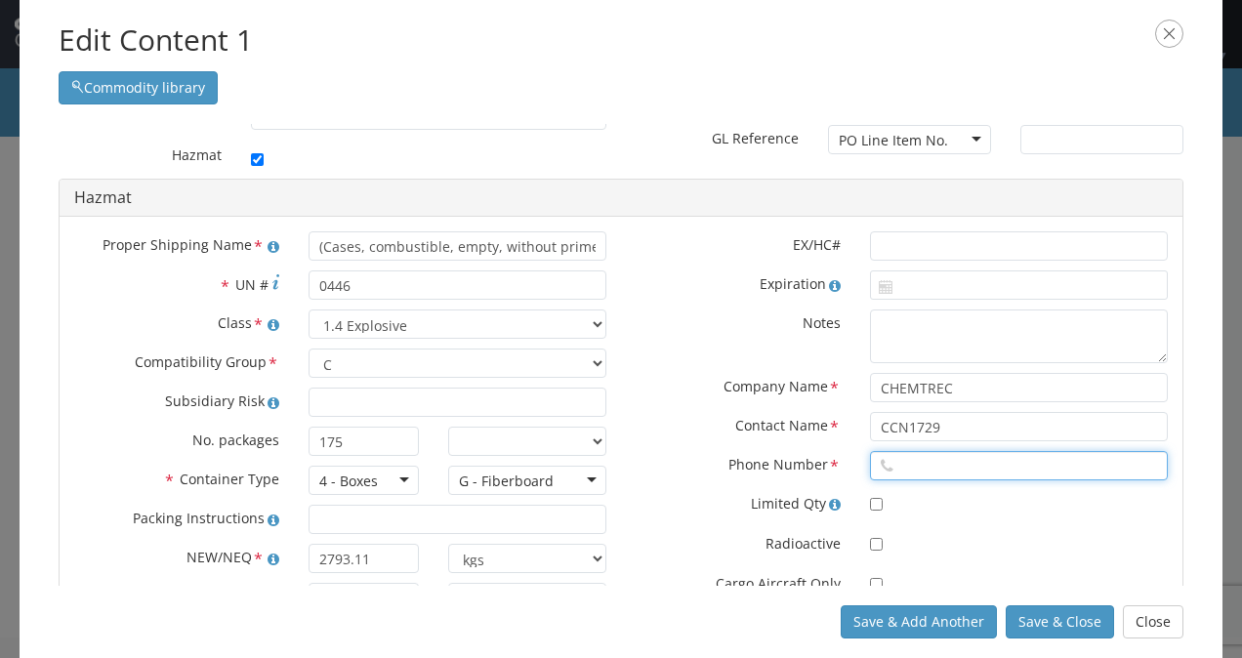
click at [902, 453] on input "text" at bounding box center [1019, 465] width 298 height 29
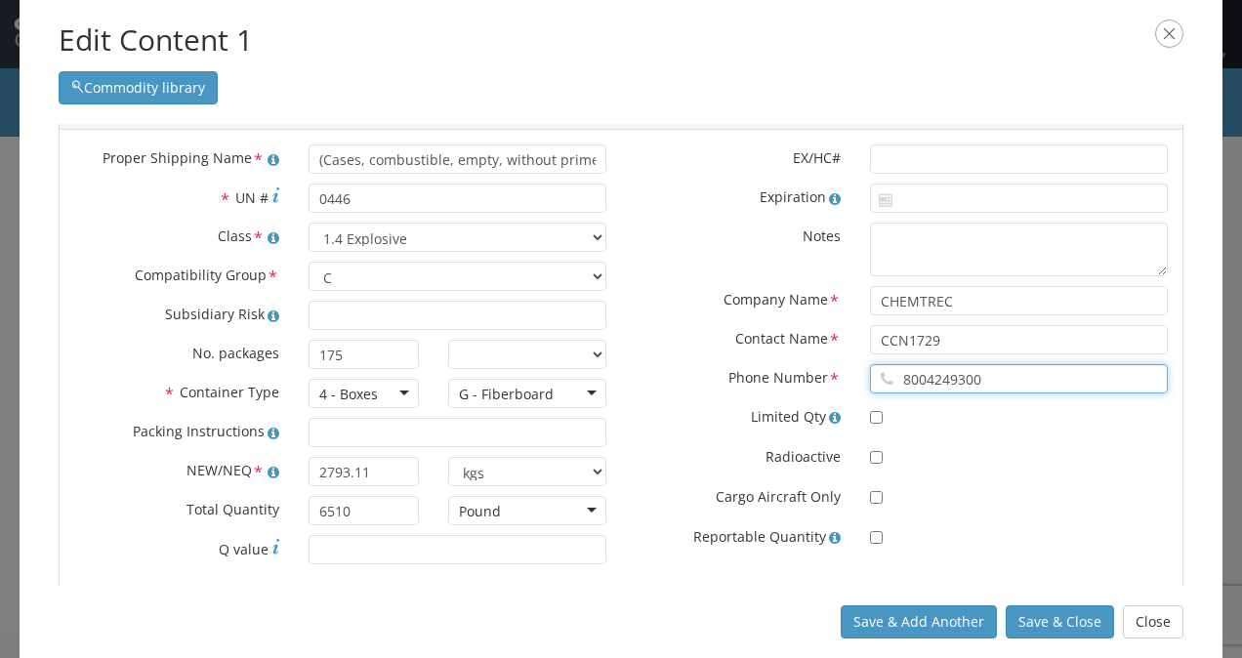
scroll to position [293, 0]
type input "8004249300"
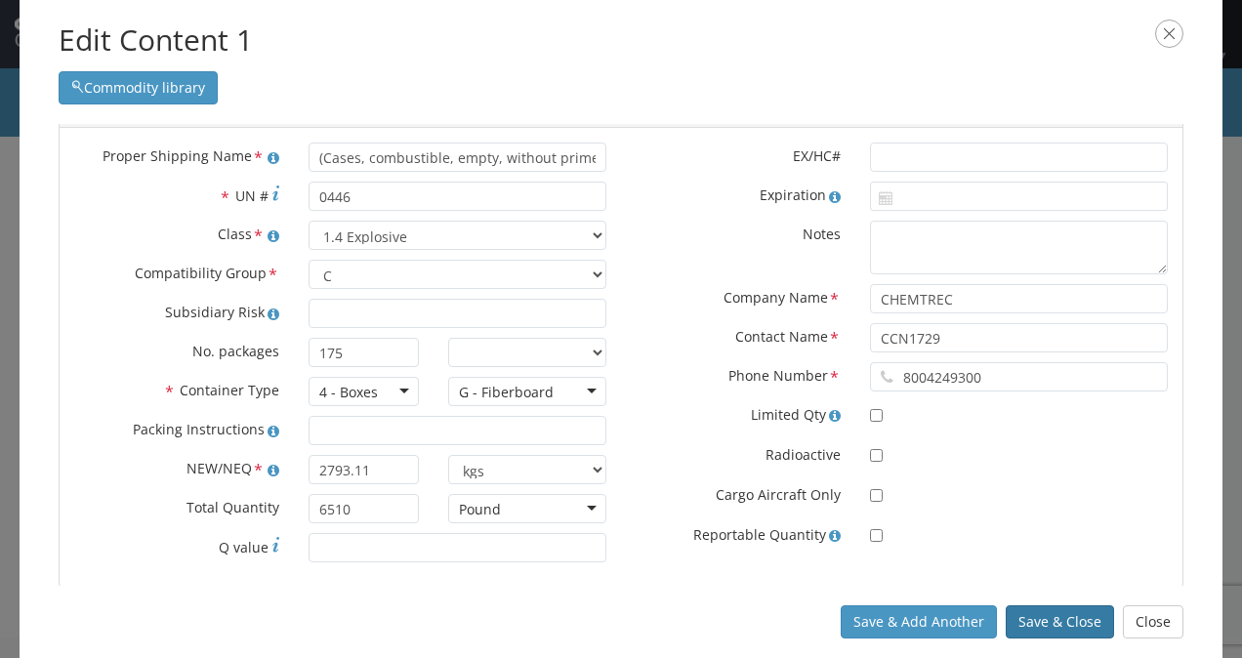
click at [1050, 631] on button "Save & Close" at bounding box center [1060, 621] width 108 height 33
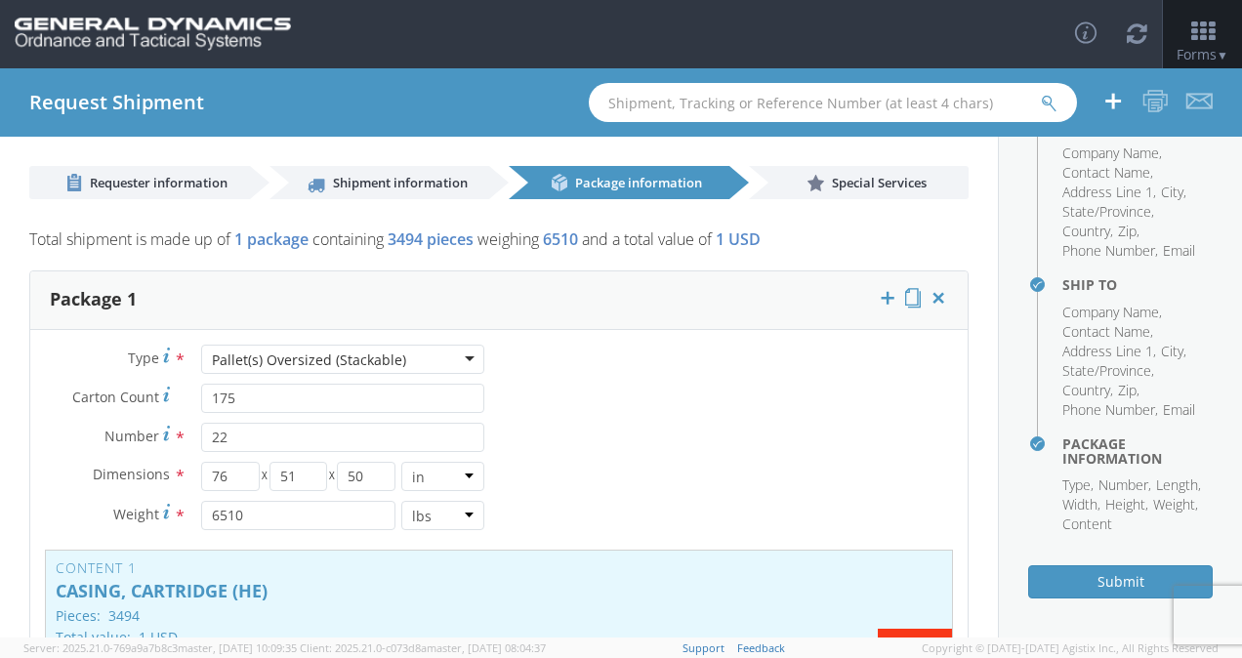
scroll to position [415, 0]
click at [1087, 578] on button "Submit" at bounding box center [1120, 581] width 185 height 33
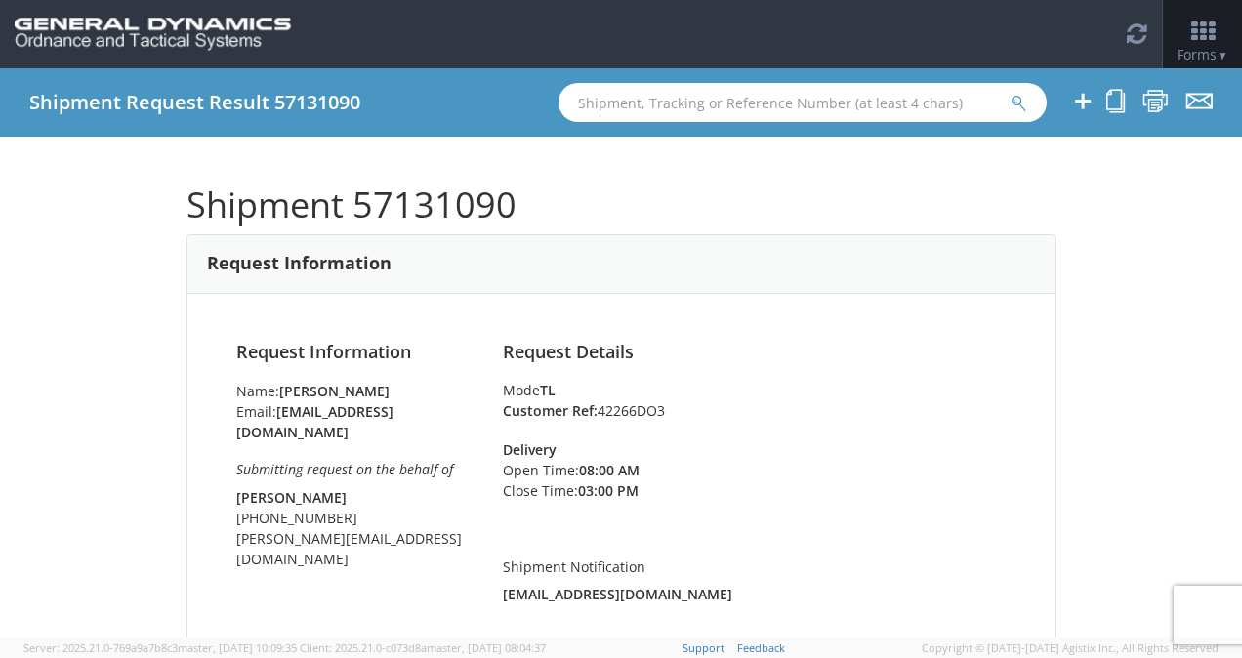
click at [516, 419] on strong "Customer Ref:" at bounding box center [550, 410] width 95 height 19
